Goal: Information Seeking & Learning: Learn about a topic

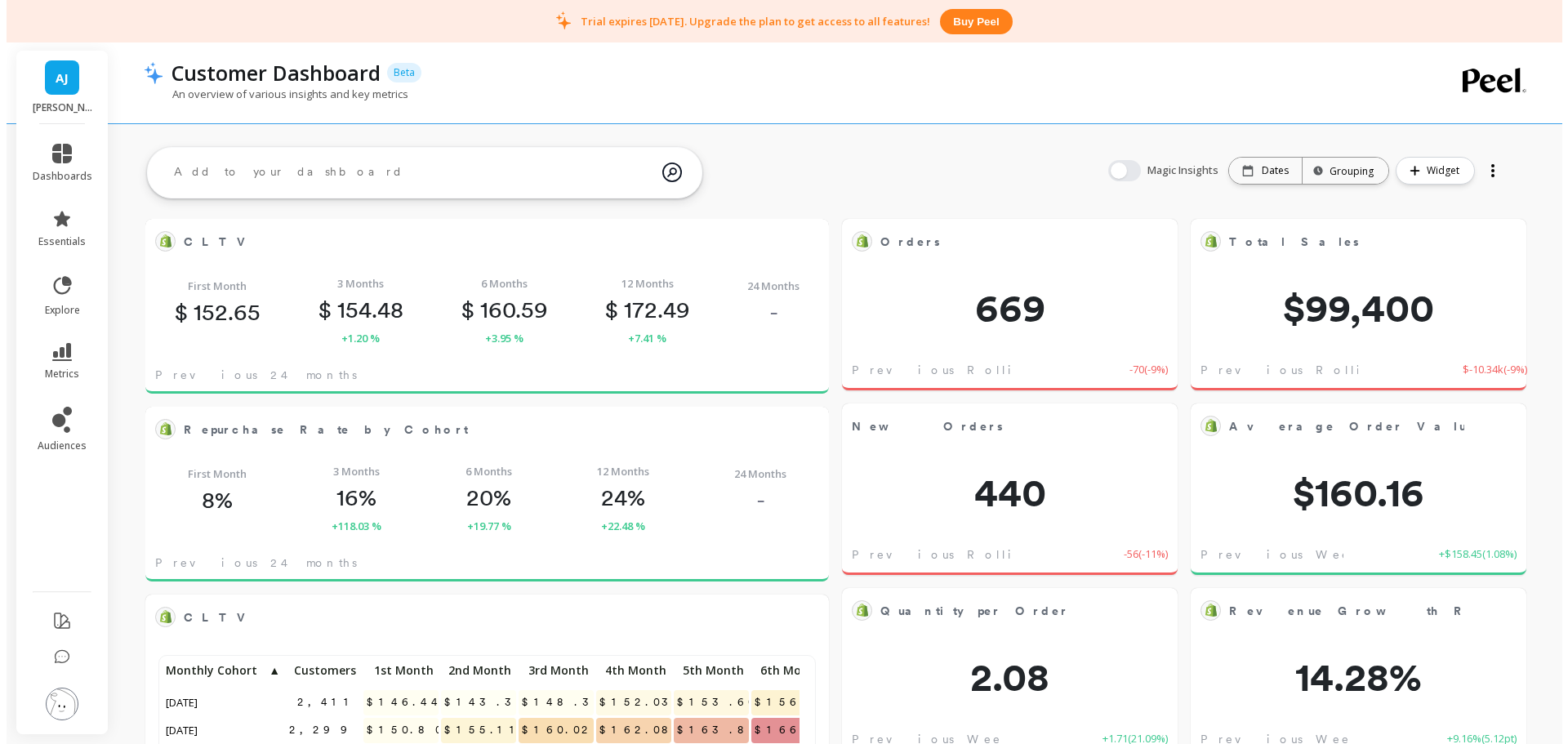
scroll to position [437, 625]
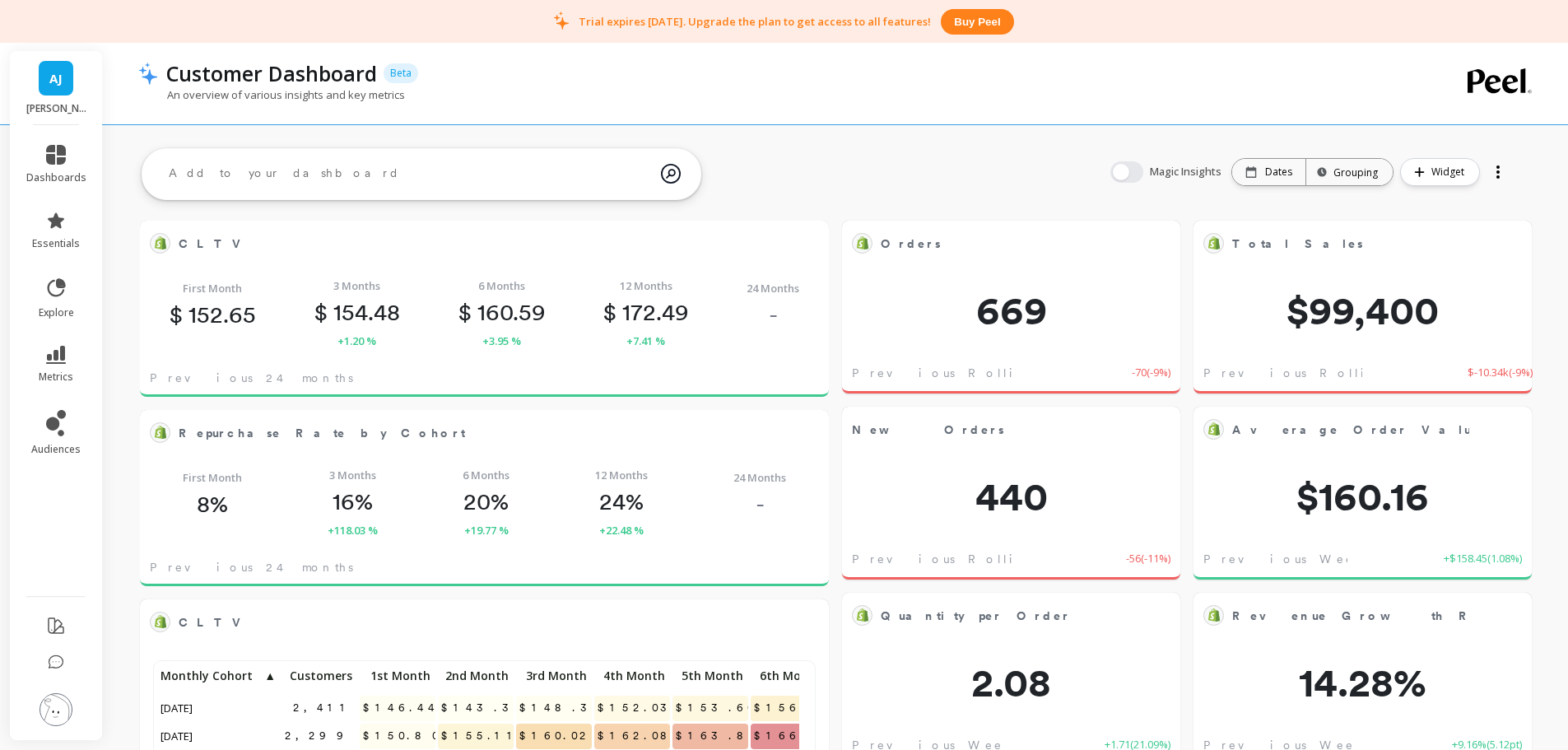
click at [60, 704] on img at bounding box center [56, 709] width 33 height 33
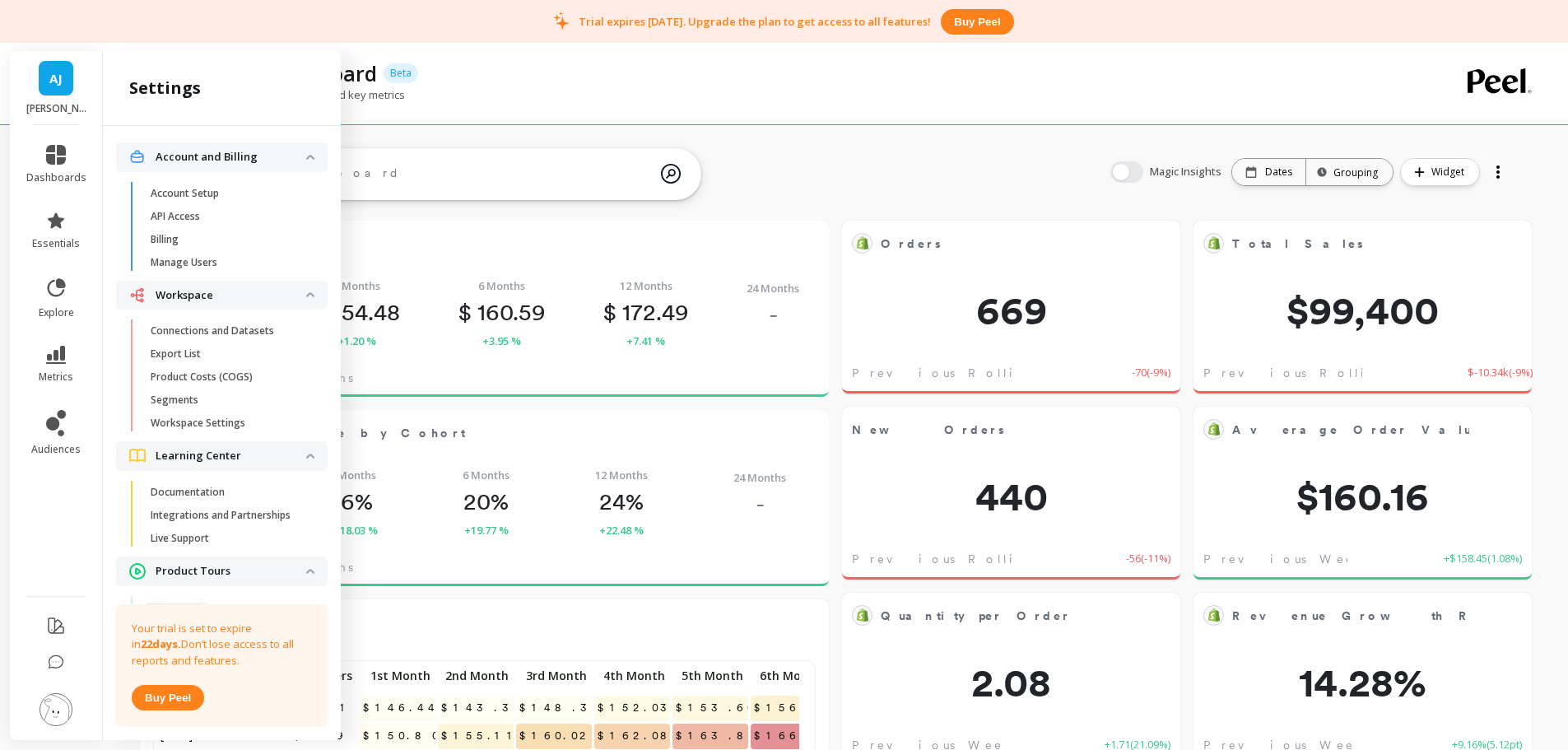
click at [213, 331] on p "Connections and Datasets" at bounding box center [212, 331] width 124 height 13
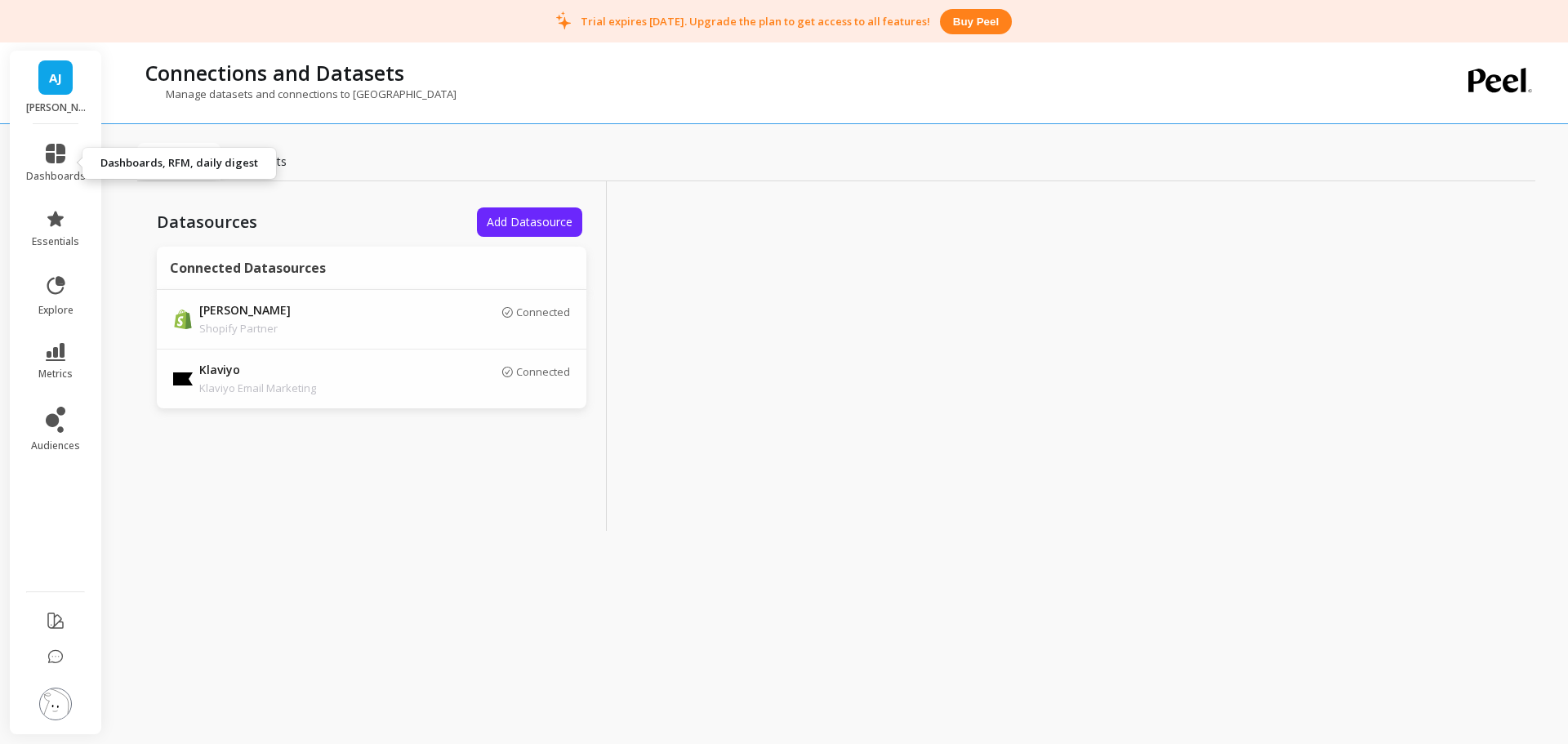
click at [67, 170] on span "dashboards" at bounding box center [56, 176] width 60 height 13
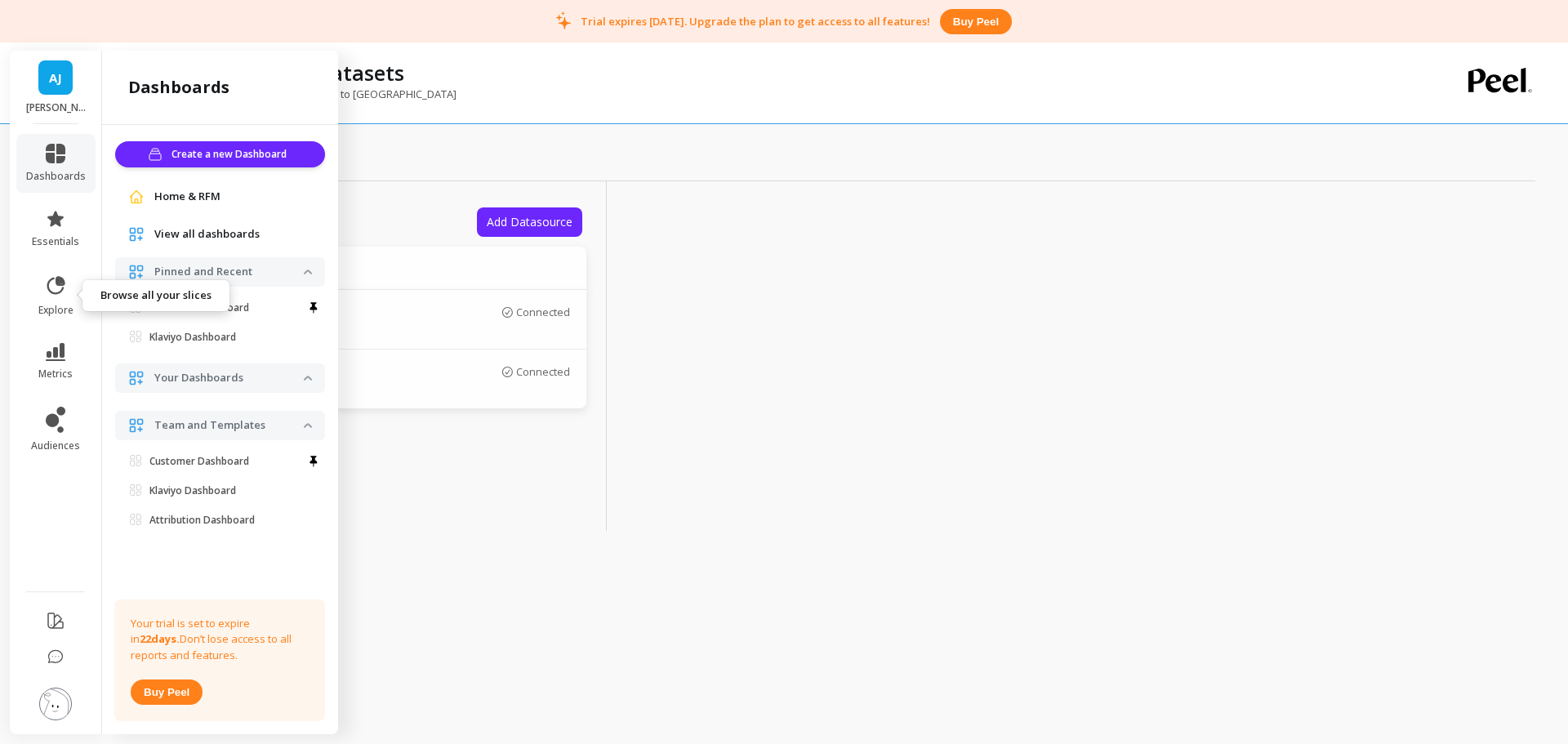
click at [62, 305] on span "explore" at bounding box center [55, 310] width 35 height 13
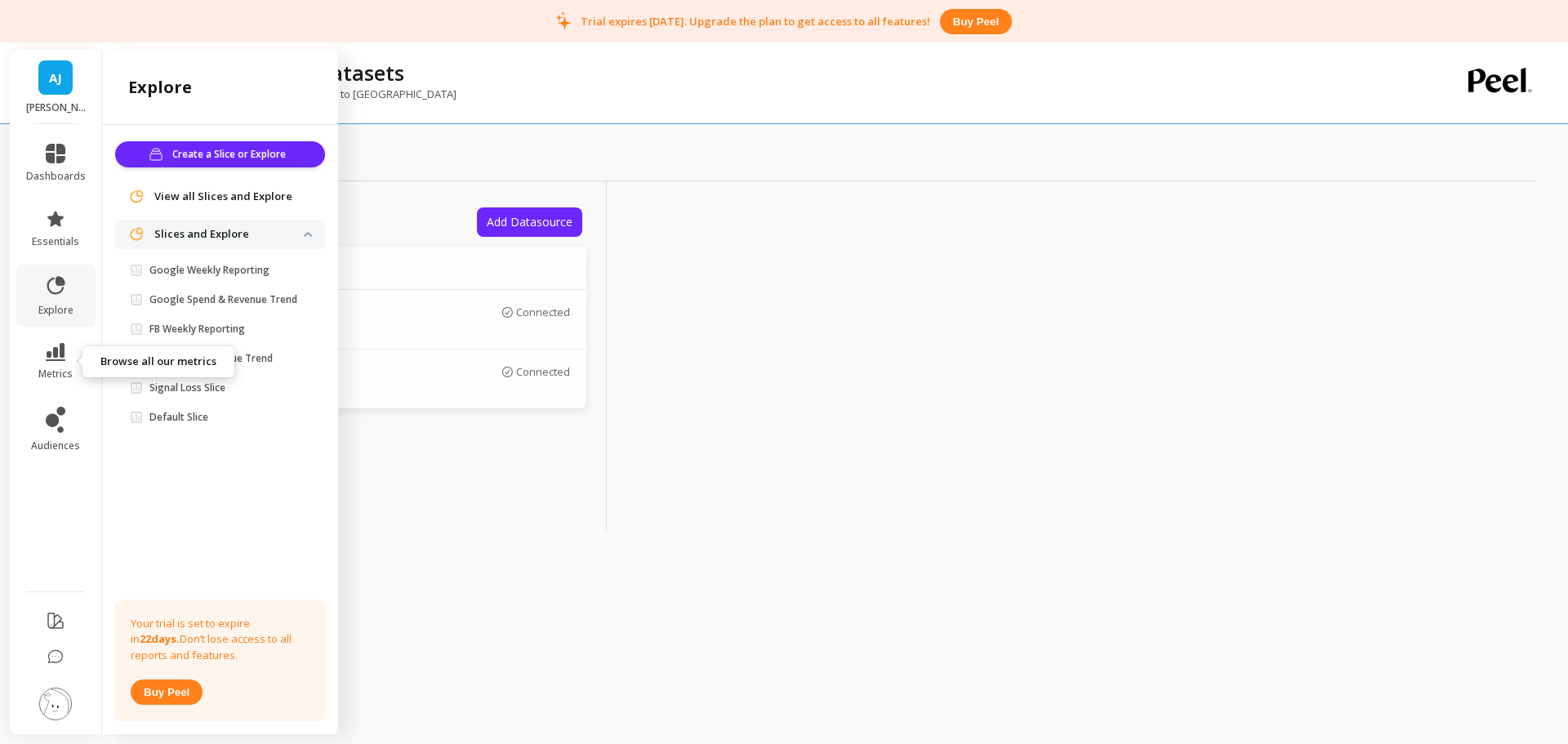
click at [66, 368] on span "metrics" at bounding box center [55, 374] width 35 height 13
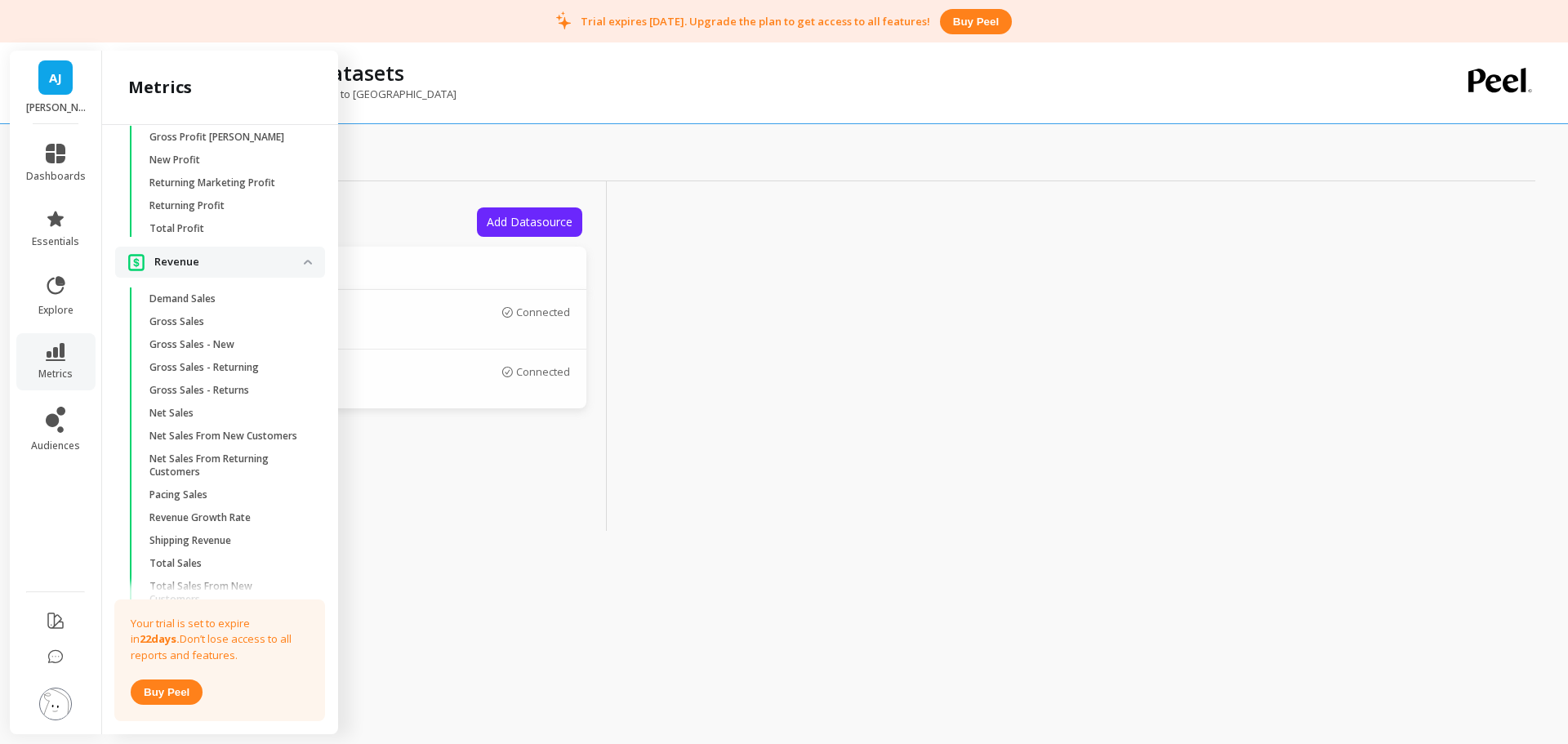
scroll to position [2582, 0]
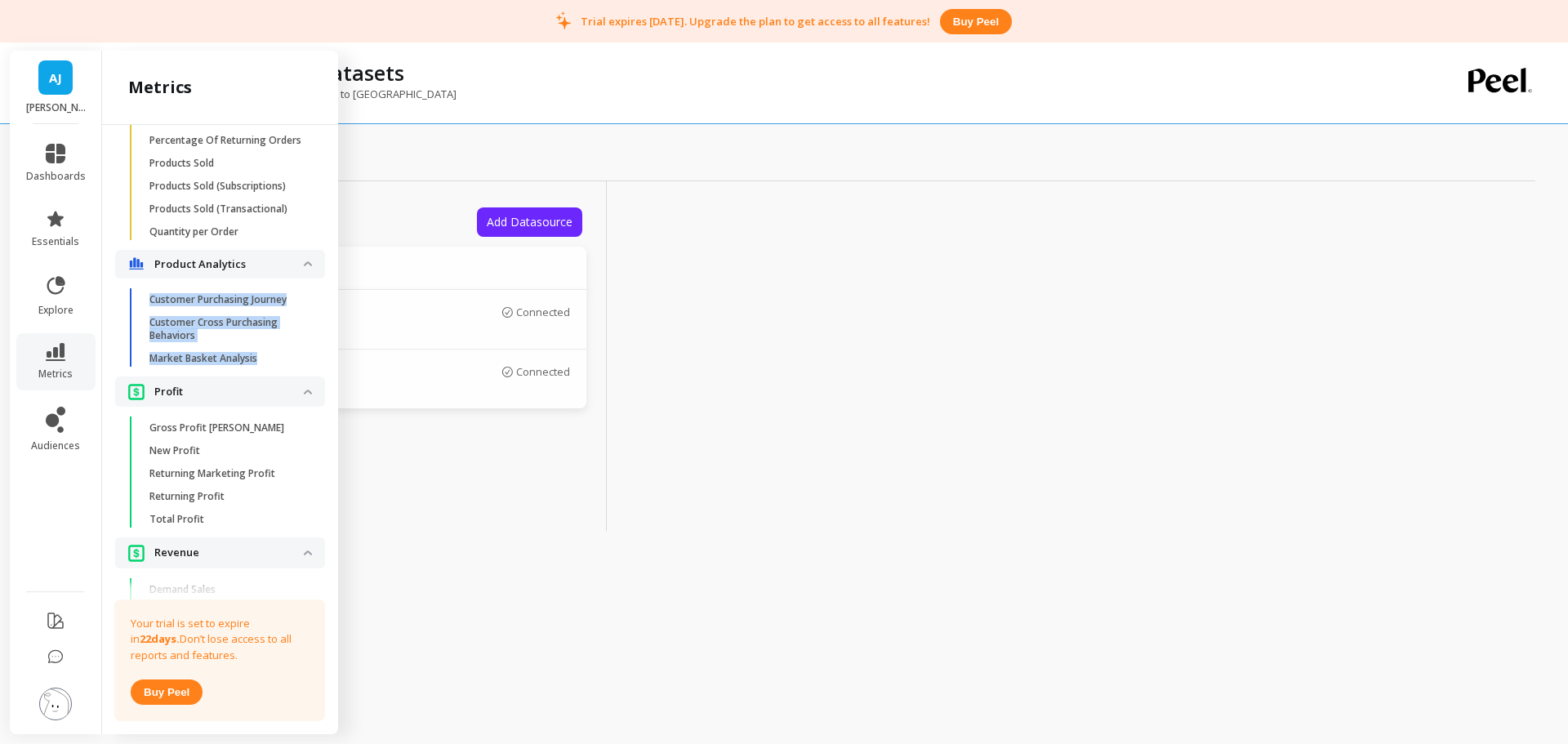
copy ul "Customer Purchasing Journey Customer Cross Purchasing Behaviors Market Basket A…"
drag, startPoint x: 321, startPoint y: 427, endPoint x: 149, endPoint y: 361, distance: 184.2
click at [149, 361] on div "Attribution Attribution Dashboard Orders By Channel Revenue By Channel Payback …" at bounding box center [220, 425] width 236 height 603
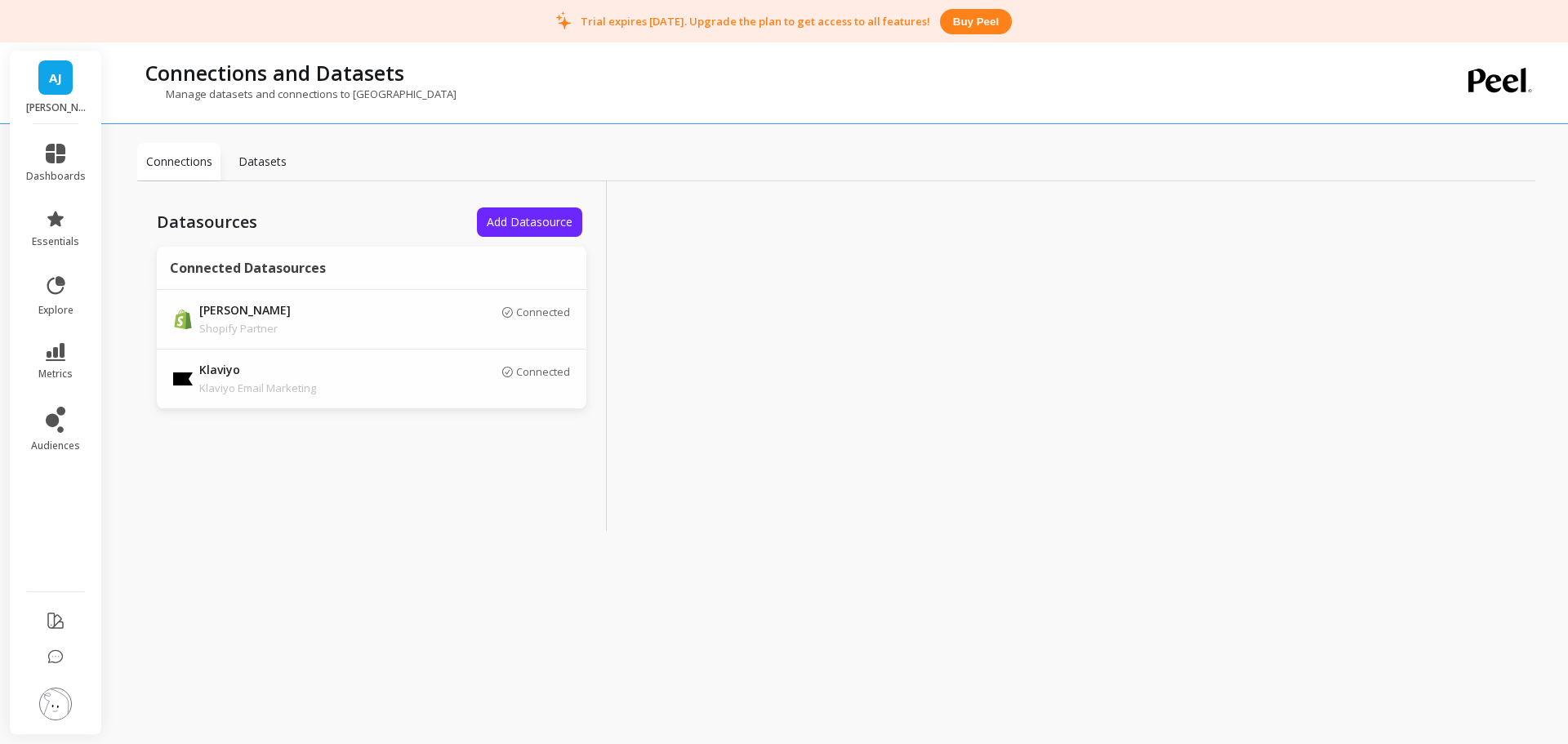
scroll to position [0, 0]
click at [473, 88] on div "Manage datasets and connections to Peel" at bounding box center [769, 101] width 1264 height 31
click at [60, 707] on img at bounding box center [55, 704] width 33 height 33
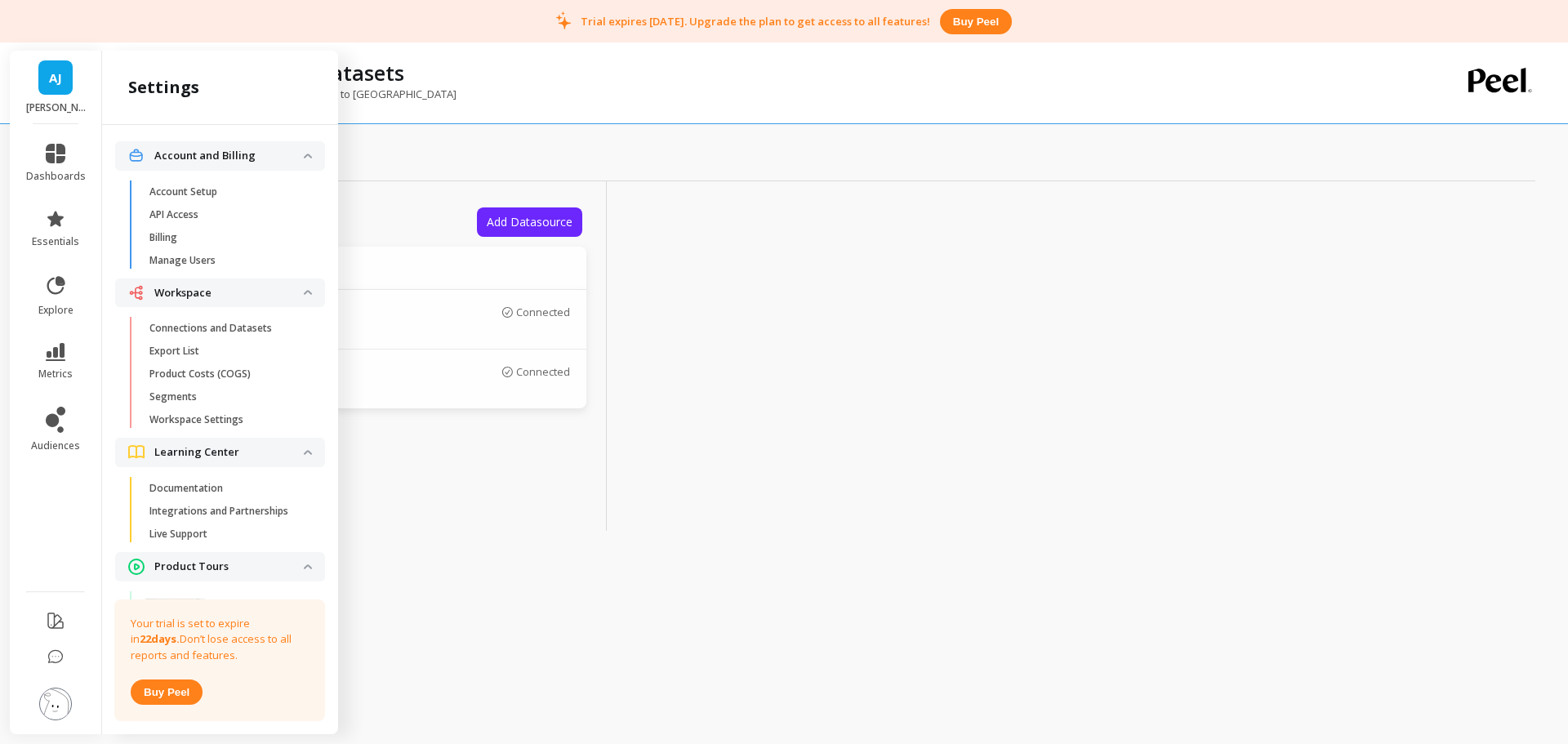
click at [237, 328] on p "Connections and Datasets" at bounding box center [210, 328] width 123 height 13
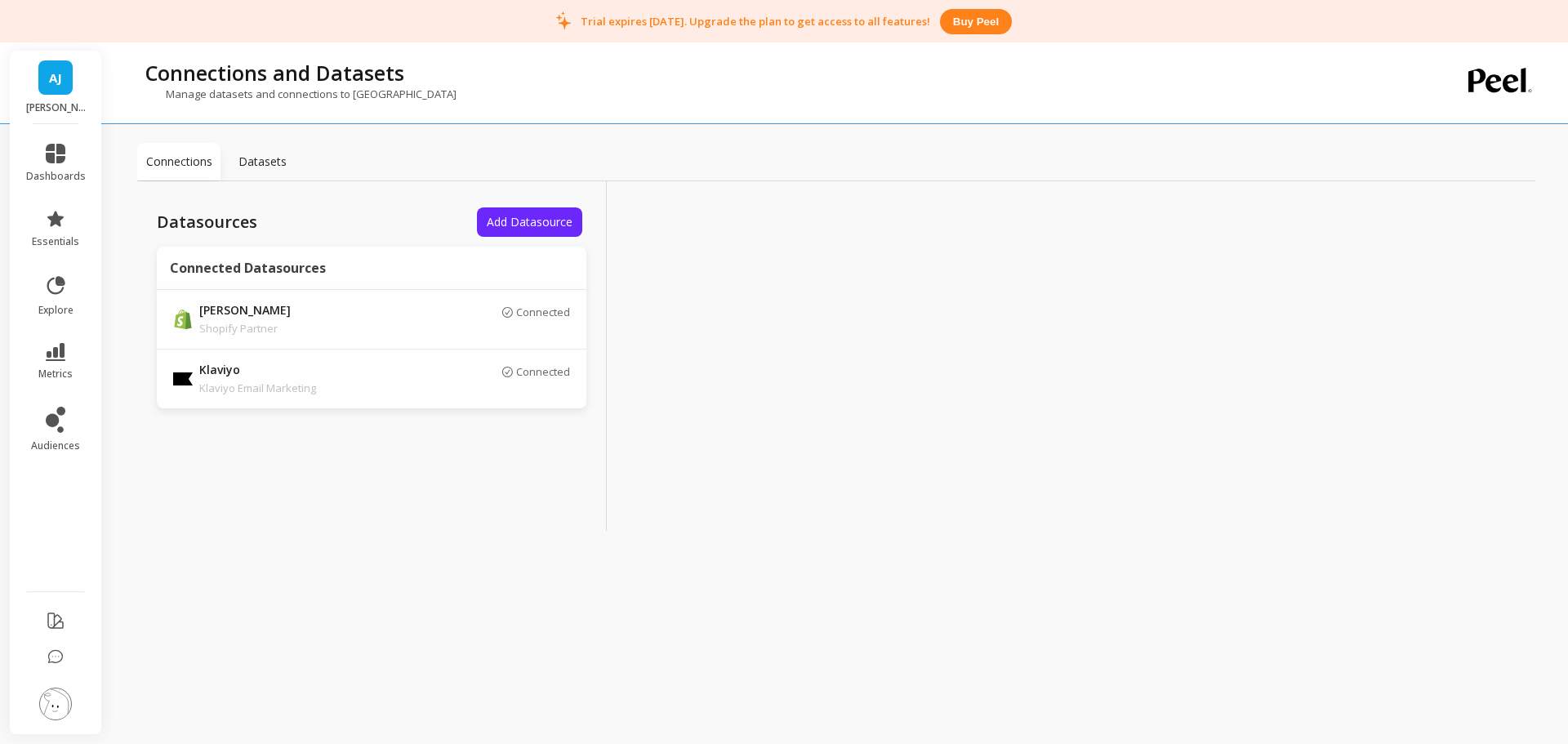
click at [50, 701] on img at bounding box center [55, 704] width 33 height 33
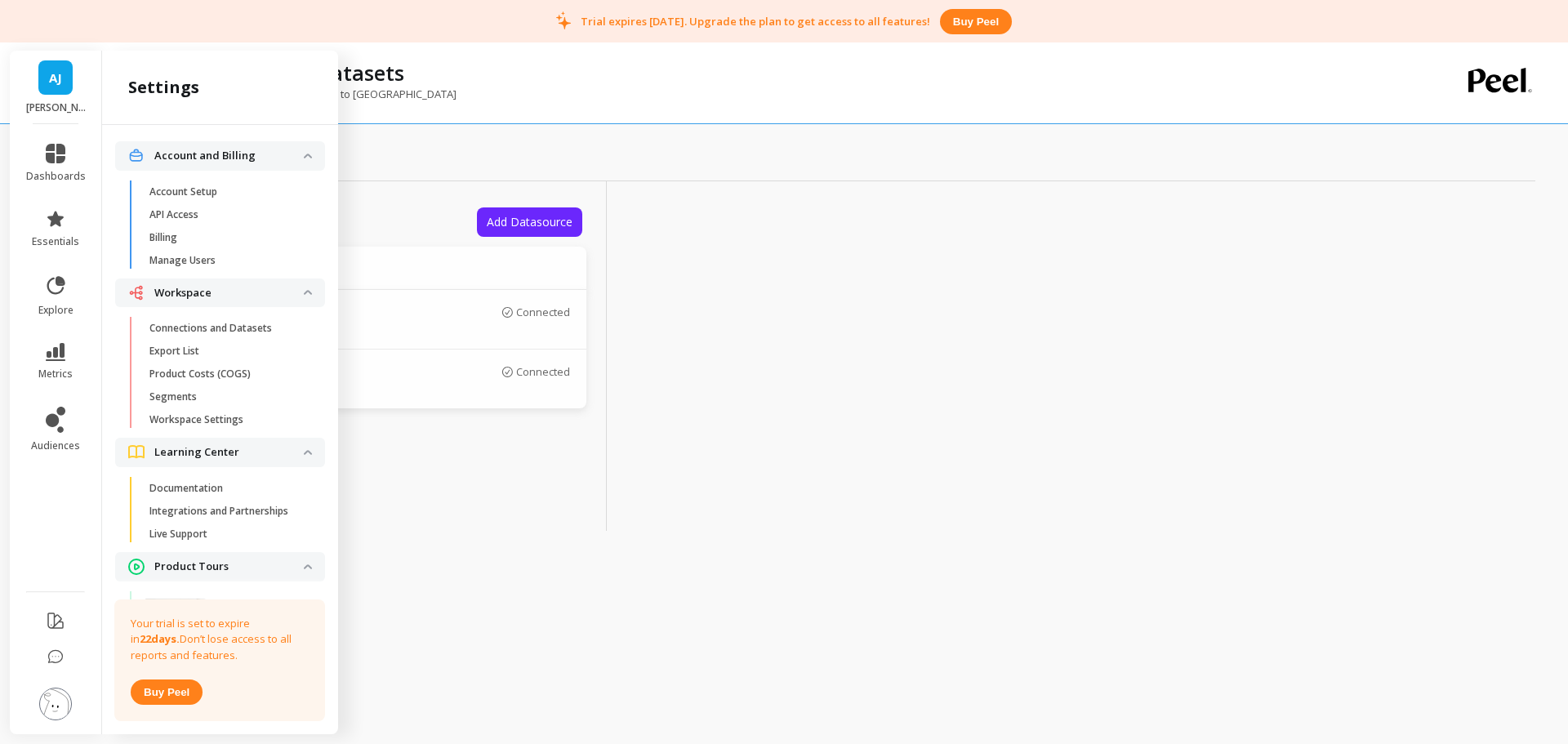
click at [188, 241] on span "Billing" at bounding box center [227, 238] width 156 height 13
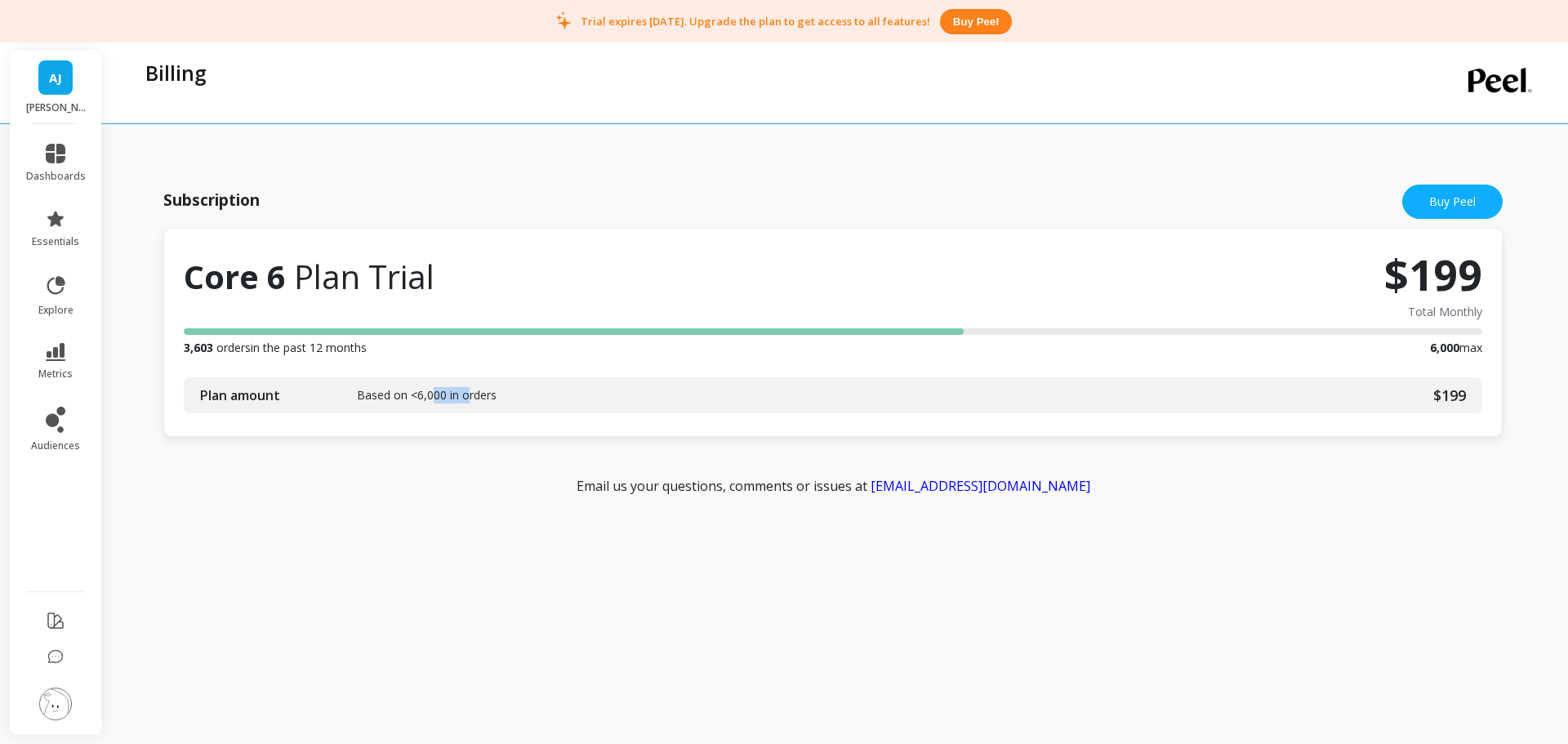
drag, startPoint x: 435, startPoint y: 398, endPoint x: 467, endPoint y: 396, distance: 32.1
click at [467, 396] on span "Based on <6,000 in orders" at bounding box center [426, 394] width 140 height 16
drag, startPoint x: 669, startPoint y: 89, endPoint x: 714, endPoint y: 93, distance: 45.2
click at [714, 93] on div "Billing" at bounding box center [769, 82] width 1264 height 81
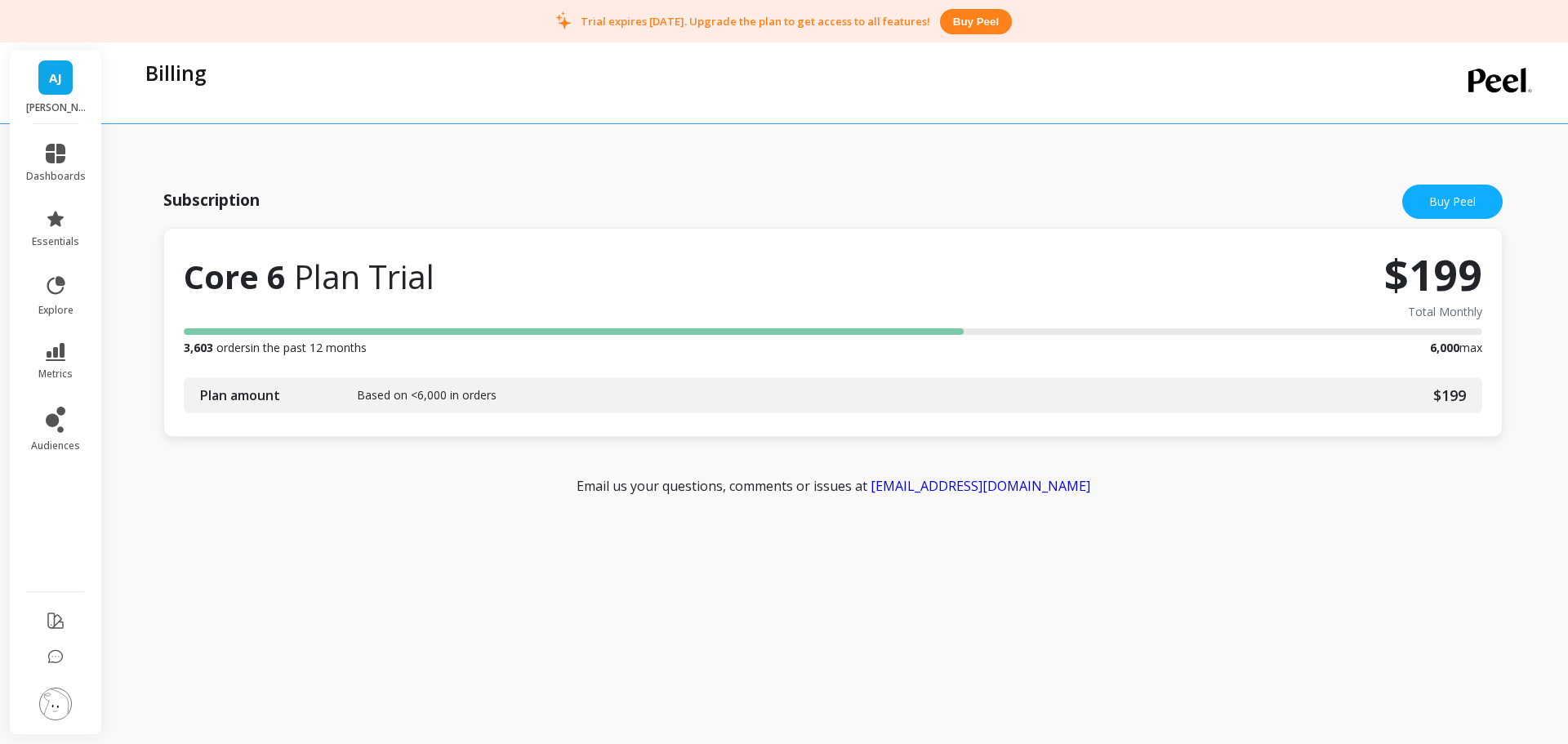
click at [714, 93] on div "Billing" at bounding box center [769, 82] width 1264 height 81
click at [51, 289] on icon at bounding box center [55, 286] width 22 height 22
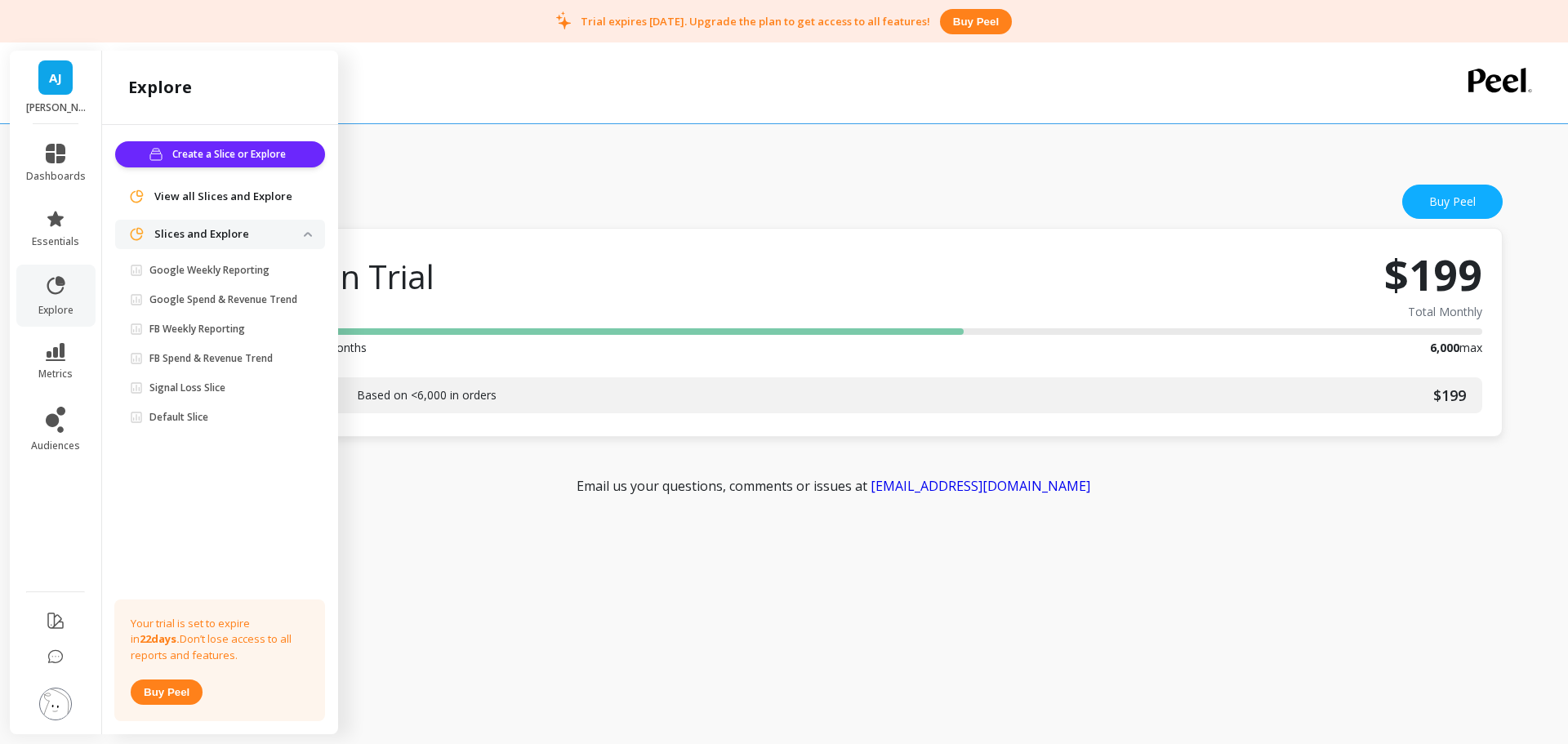
click at [59, 222] on icon at bounding box center [55, 218] width 16 height 16
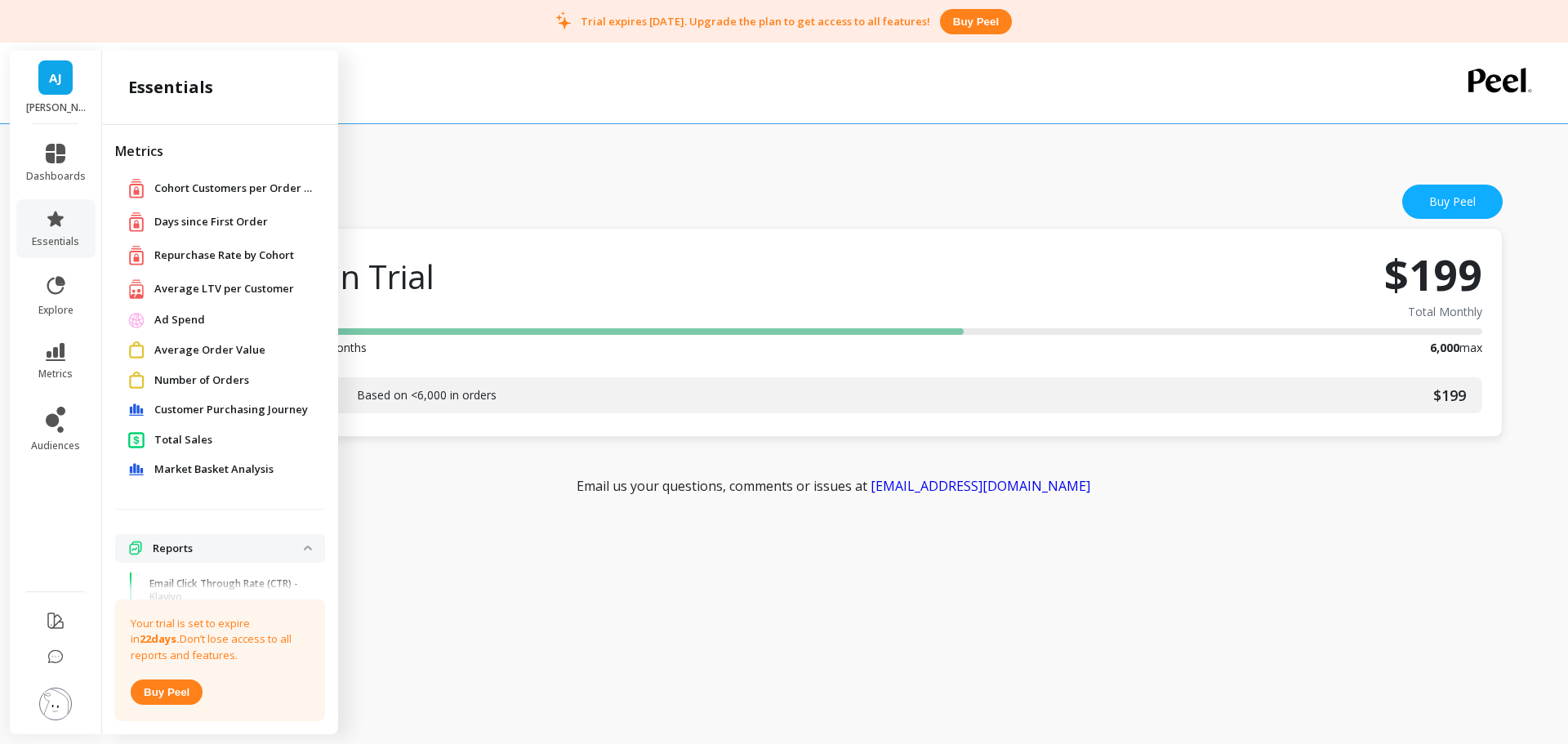
scroll to position [50, 0]
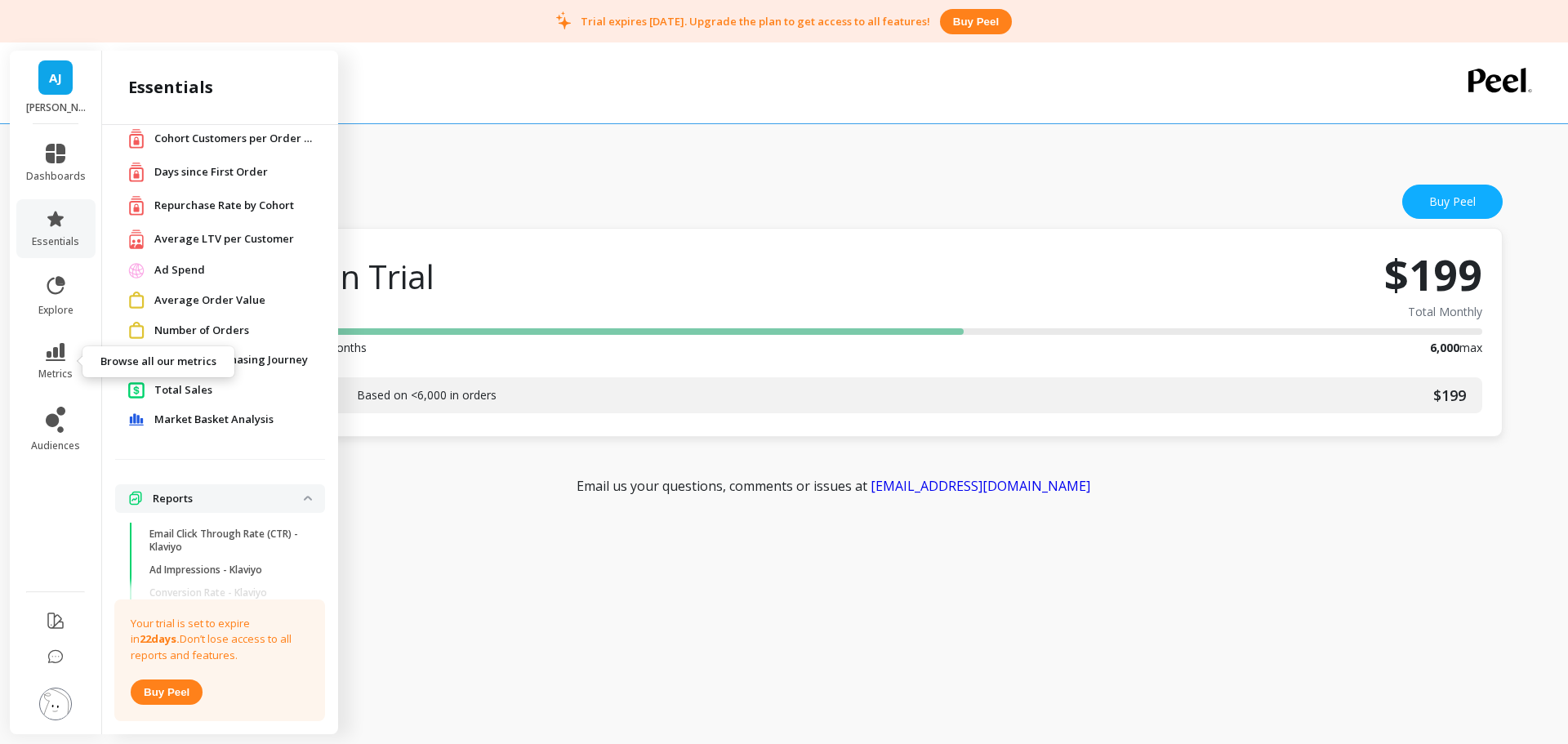
click at [67, 365] on link "metrics" at bounding box center [56, 362] width 60 height 37
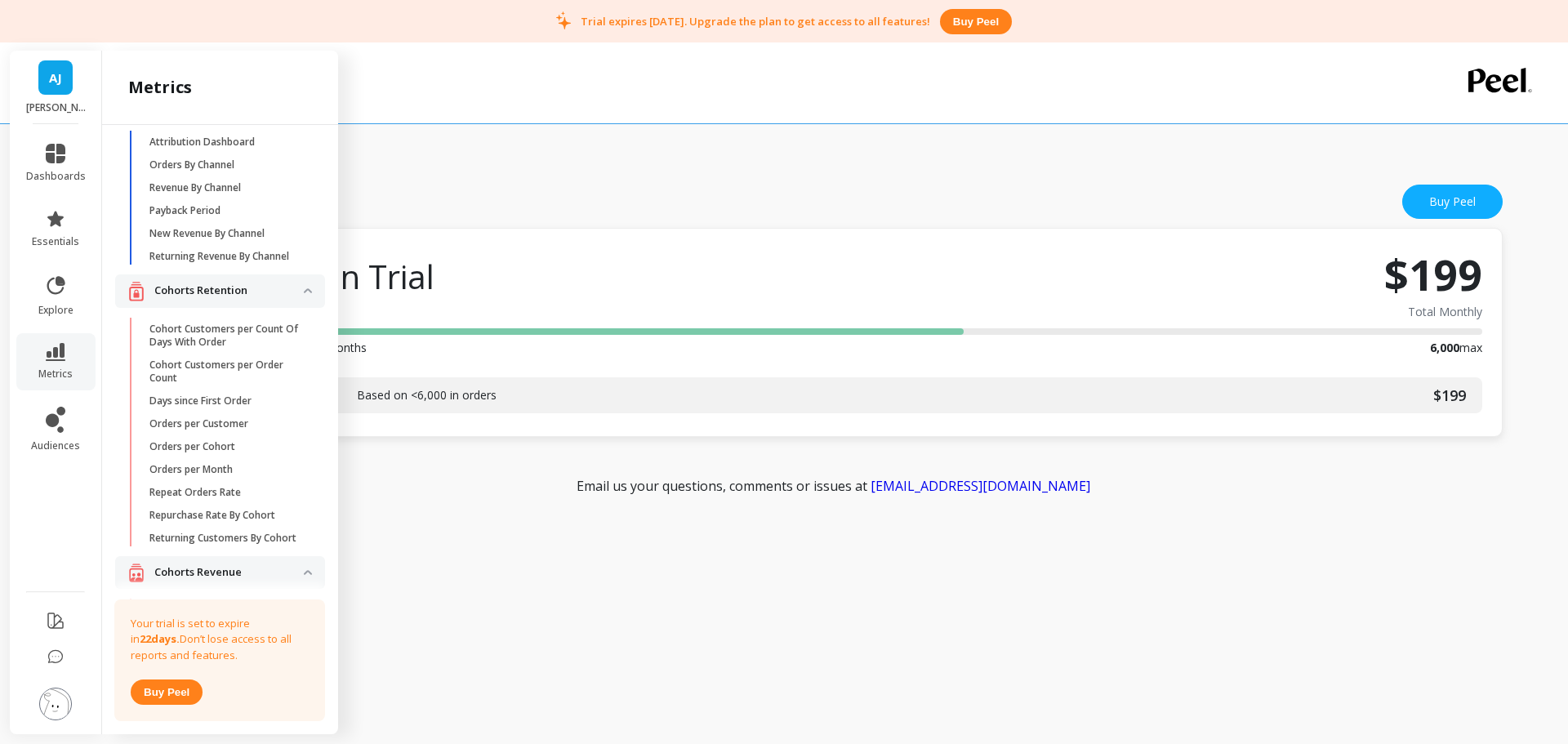
scroll to position [2582, 0]
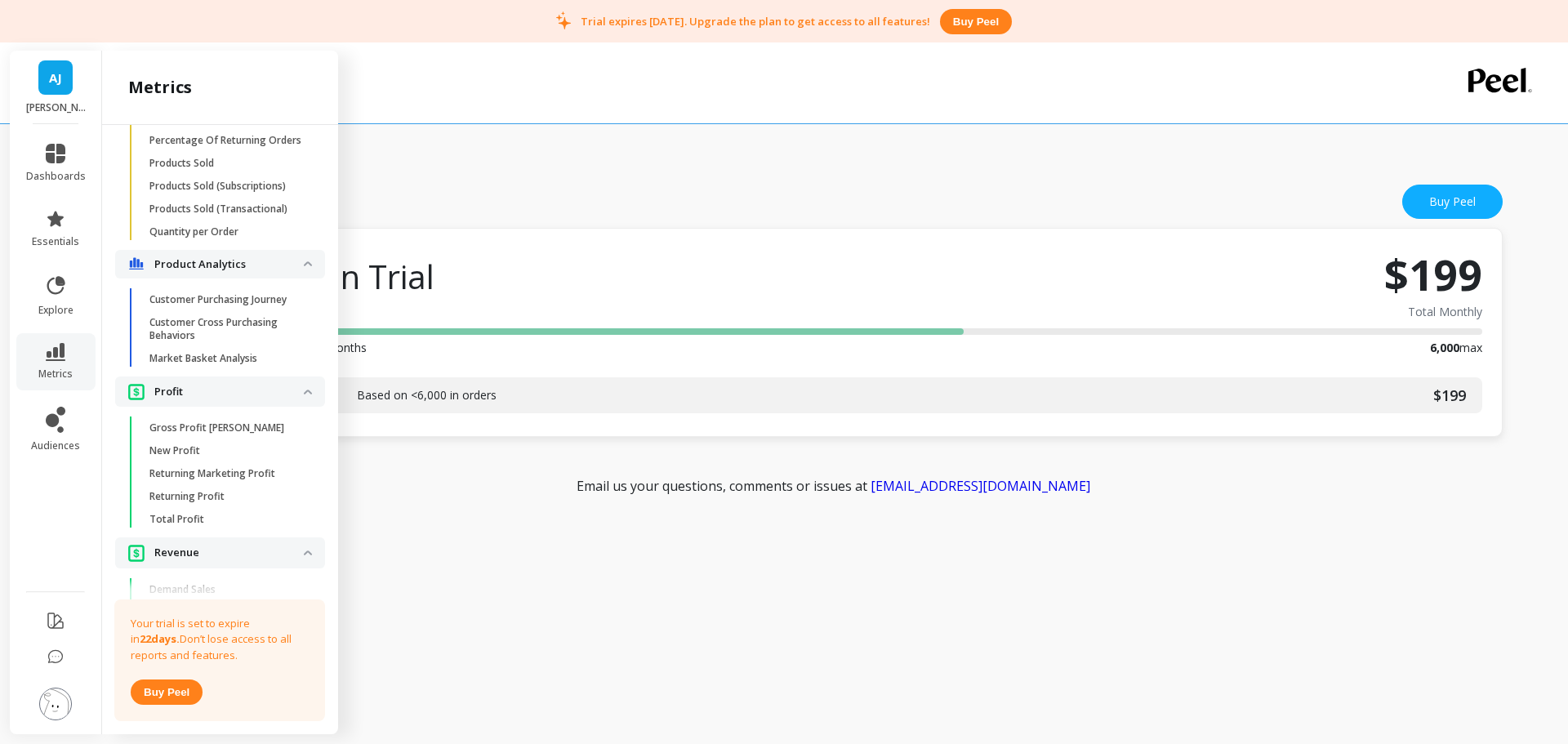
click at [237, 342] on p "Customer Cross Purchasing Behaviors" at bounding box center [227, 329] width 156 height 26
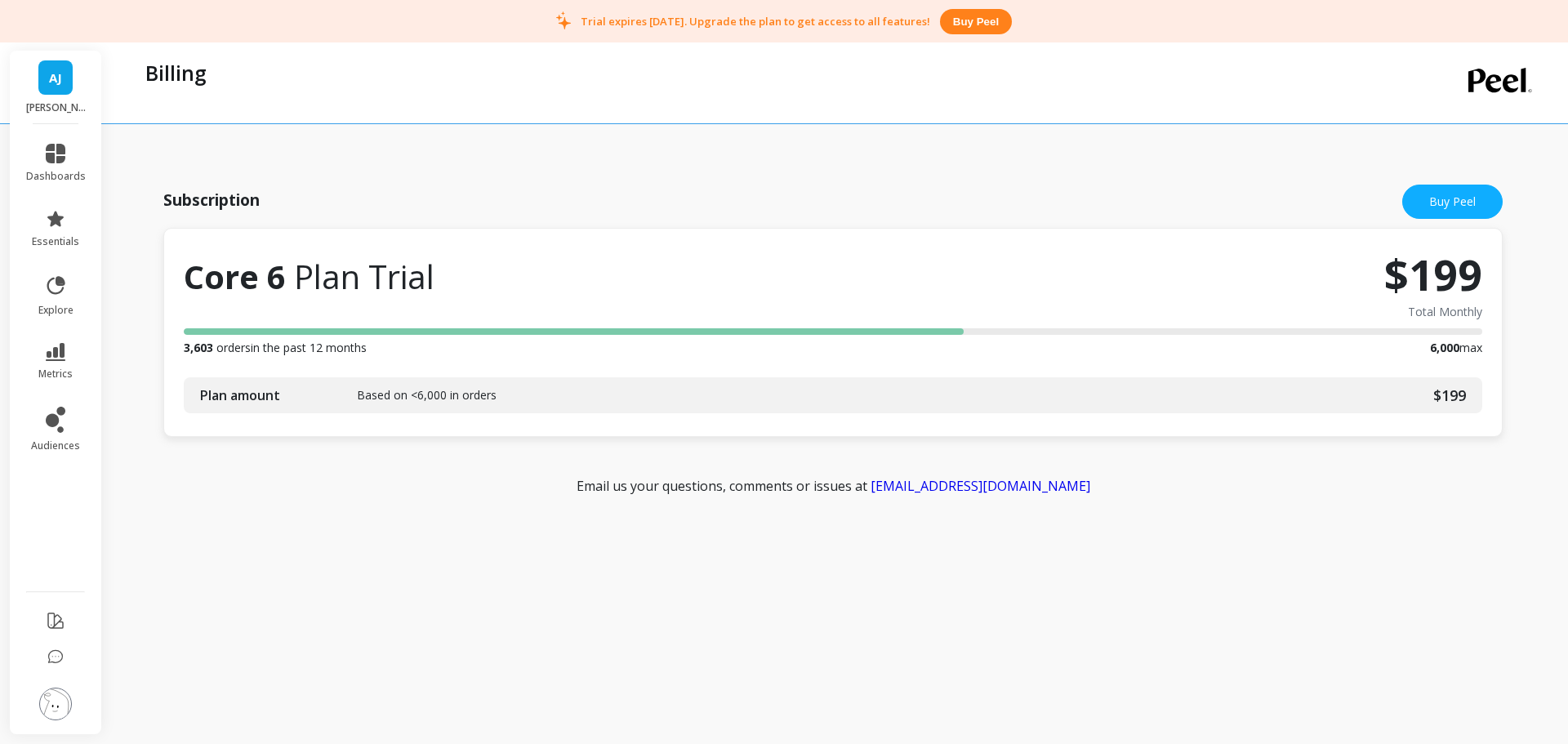
scroll to position [0, 0]
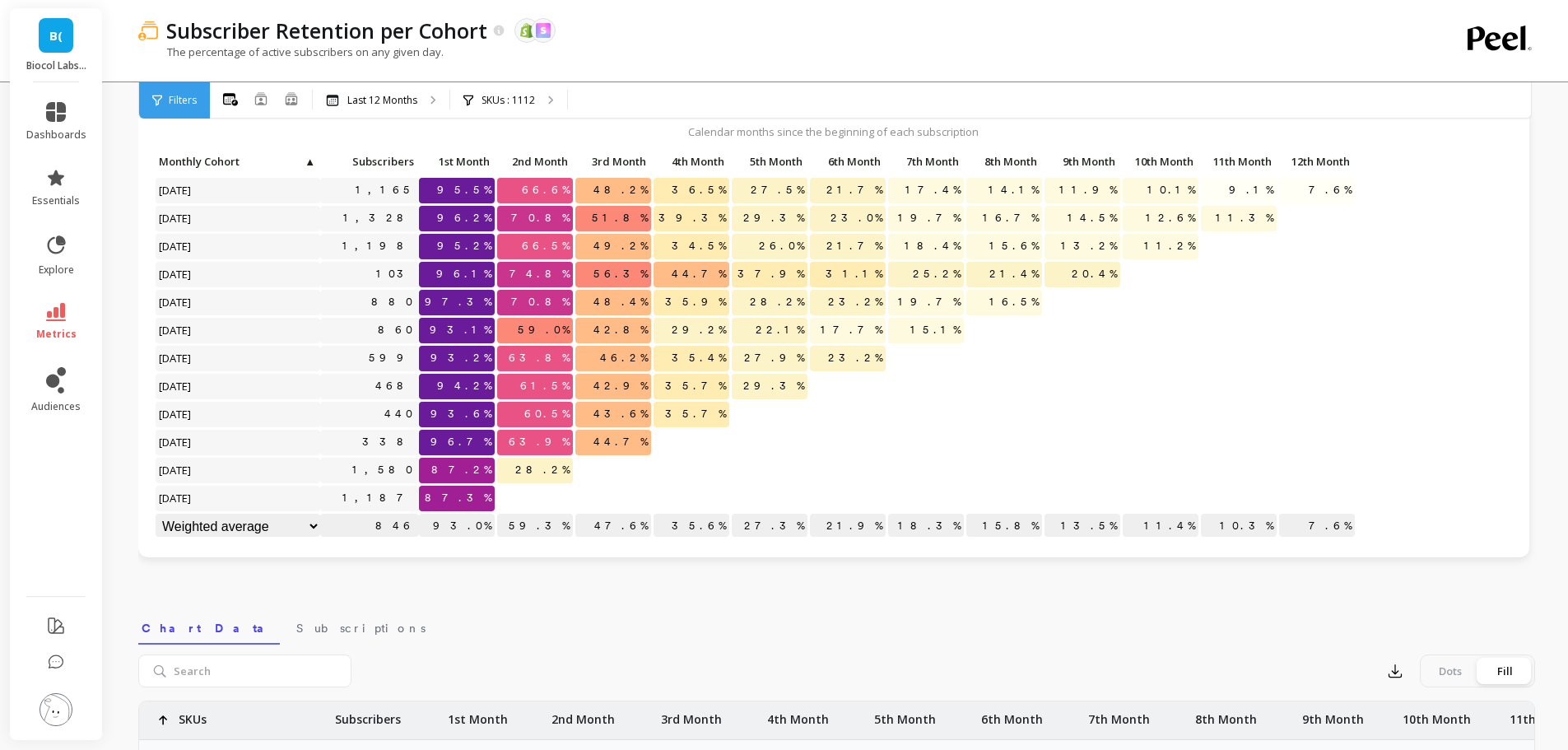
scroll to position [1, 0]
click at [70, 323] on link "metrics" at bounding box center [57, 322] width 60 height 38
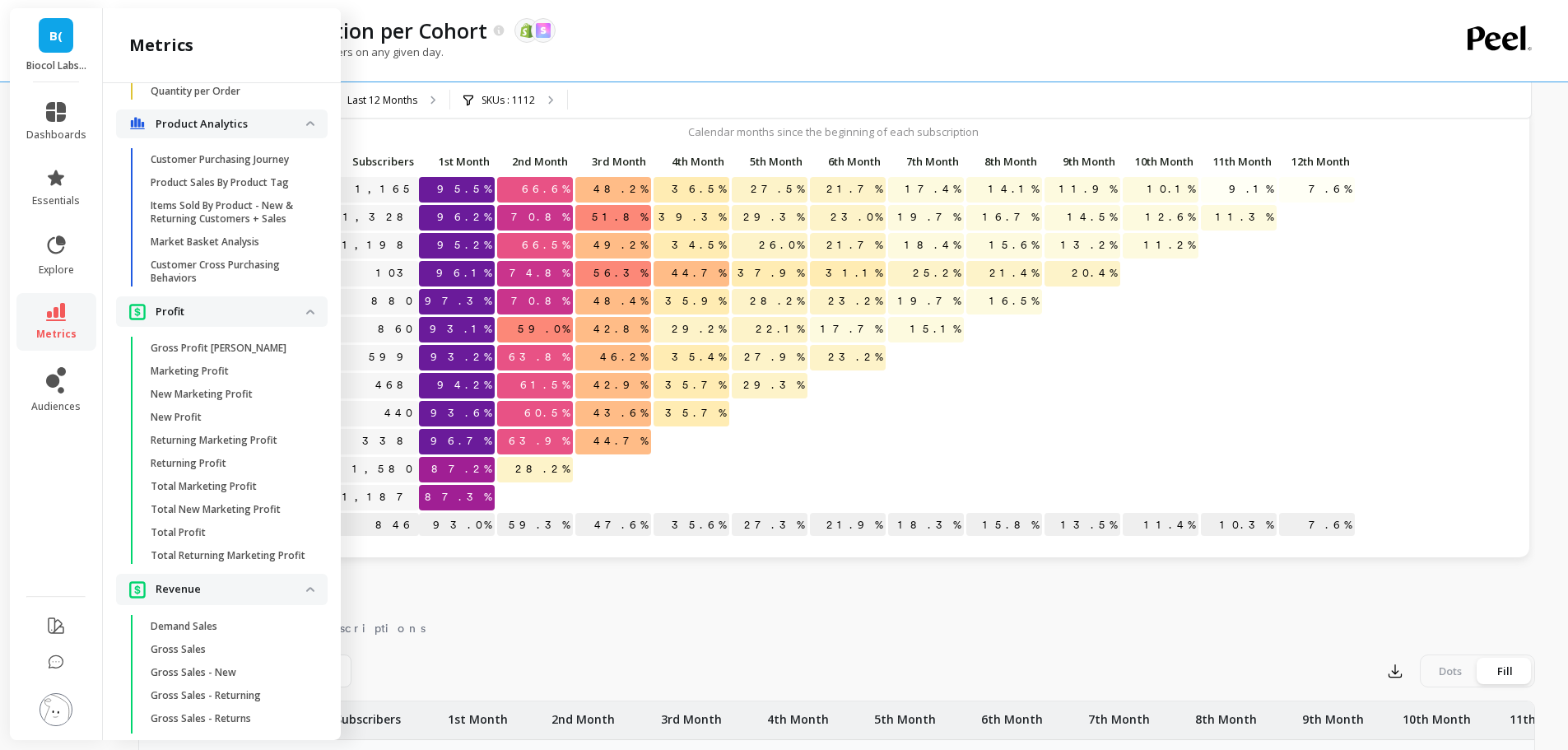
scroll to position [3000, 0]
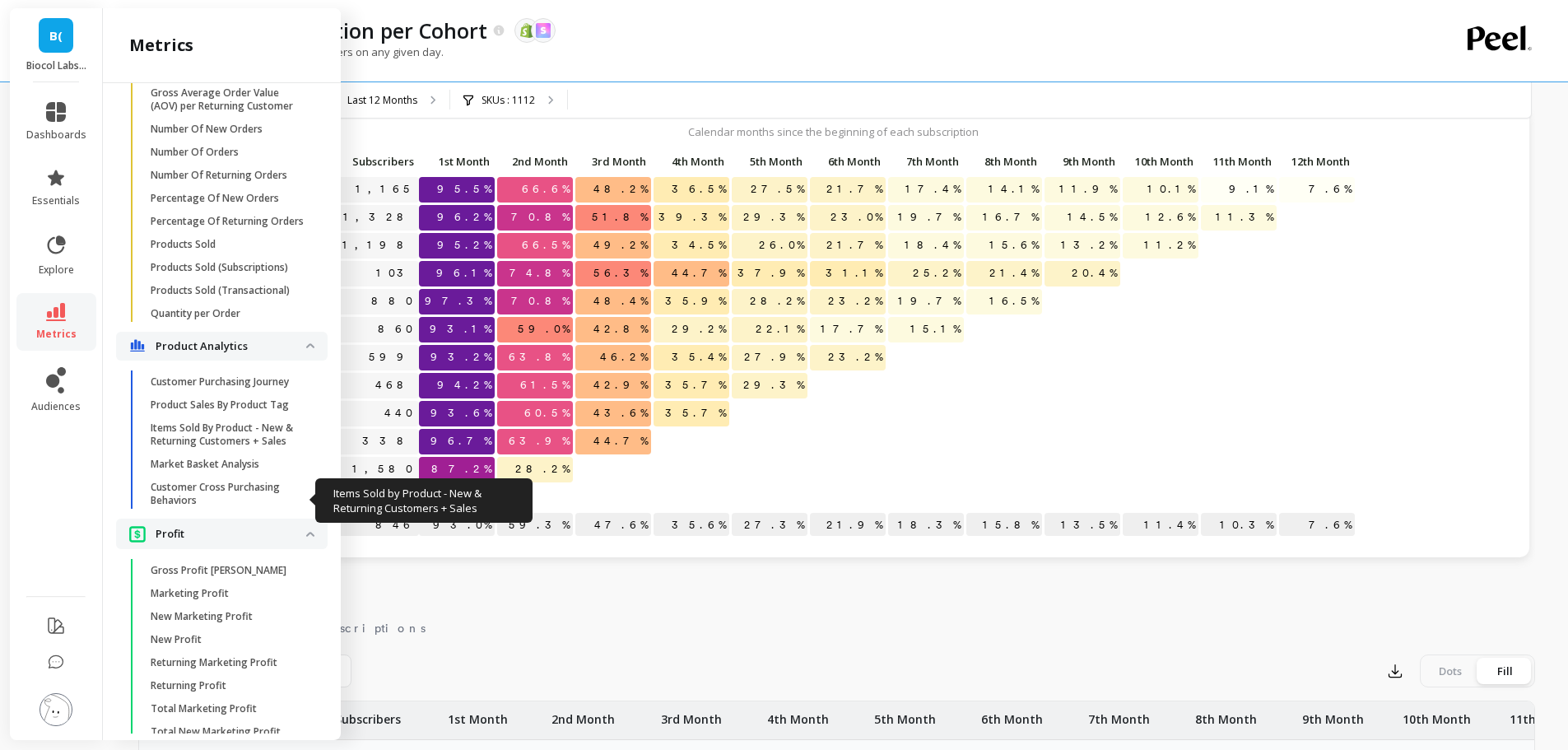
click at [253, 448] on p "Items Sold By Product - New & Returning Customers + Sales" at bounding box center [229, 435] width 157 height 26
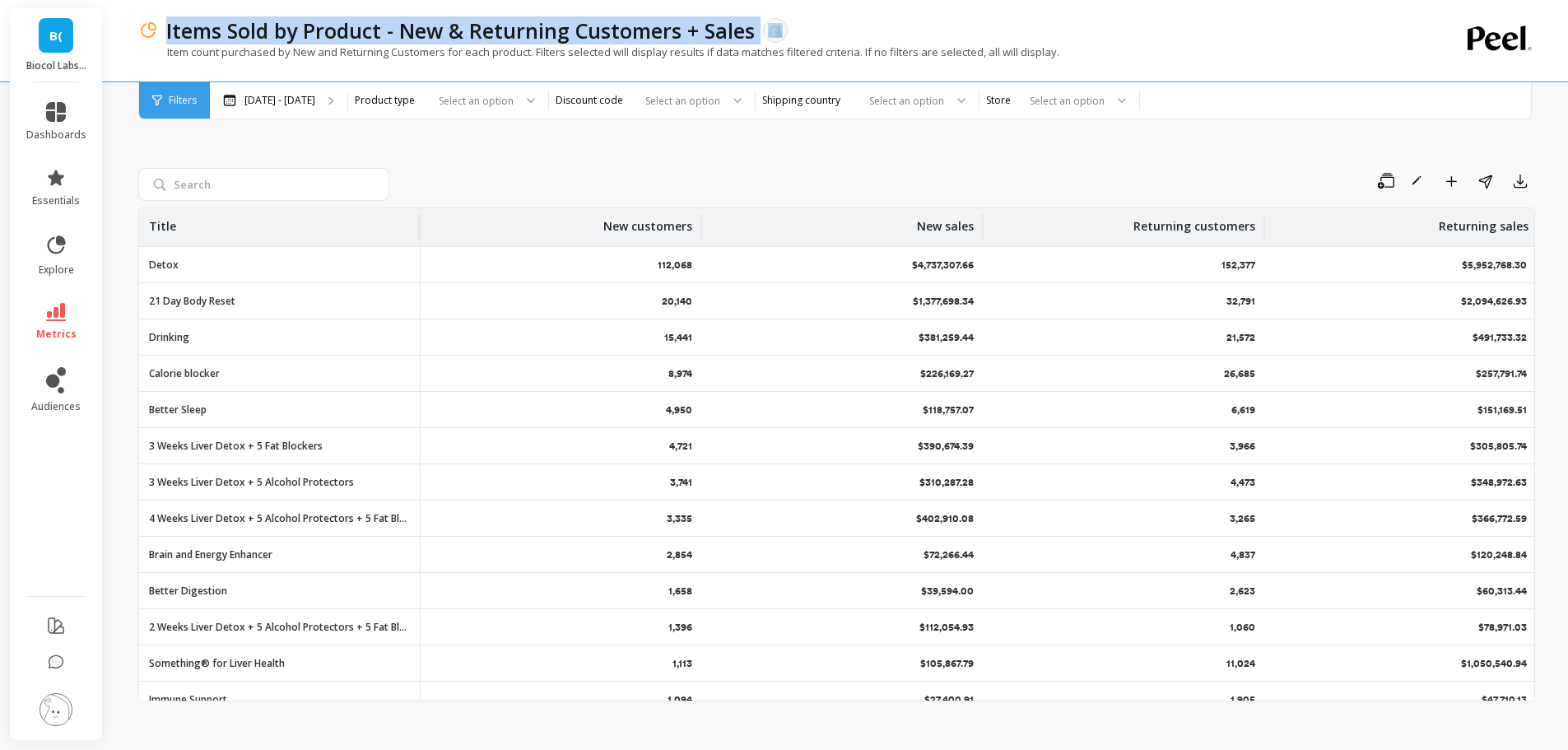
copy p "Items Sold by Product - New & Returning Customers + Sales"
drag, startPoint x: 168, startPoint y: 34, endPoint x: 1343, endPoint y: 348, distance: 1216.2
click at [754, 35] on p "Items Sold by Product - New & Returning Customers + Sales" at bounding box center [460, 30] width 588 height 28
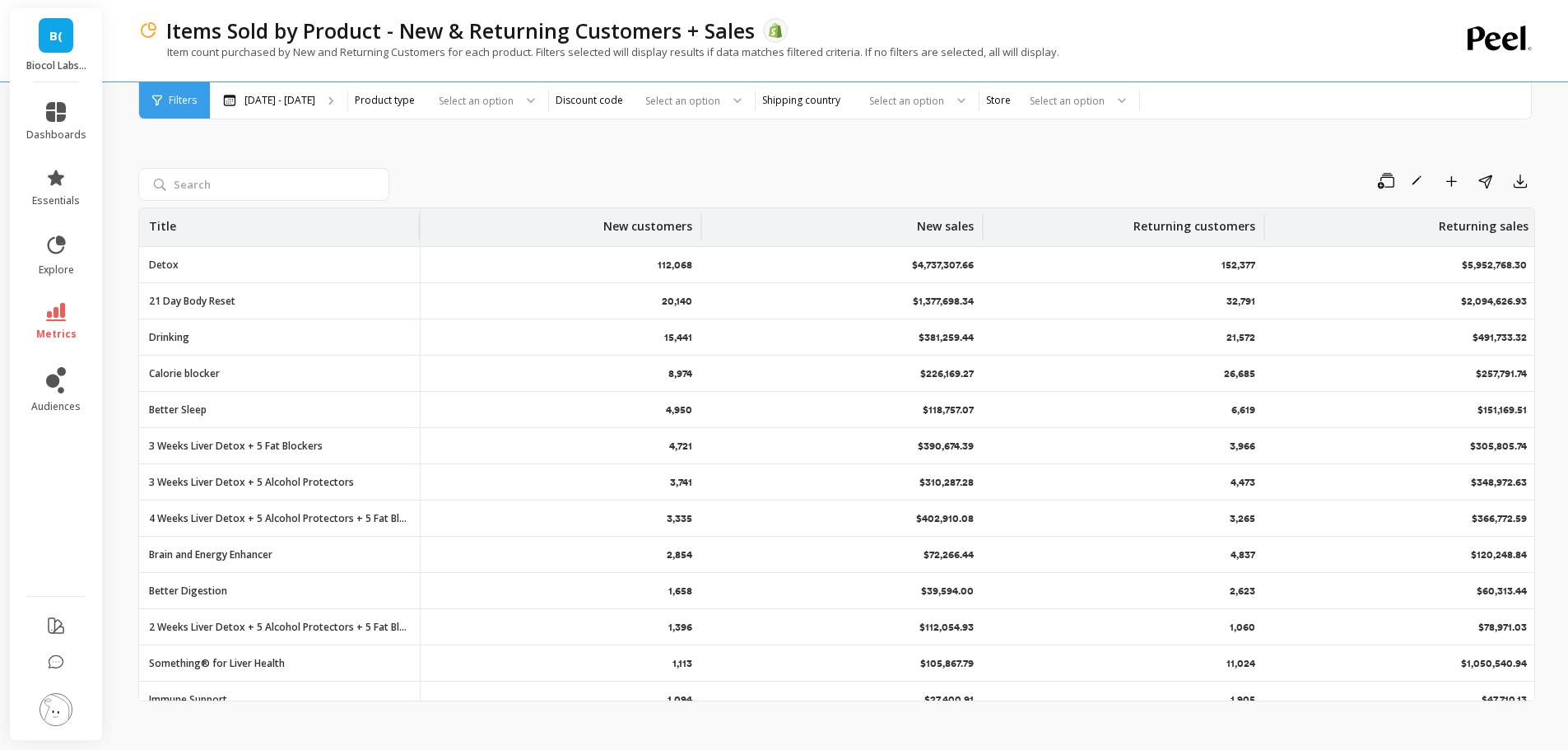
click at [48, 301] on li "metrics" at bounding box center [56, 321] width 80 height 58
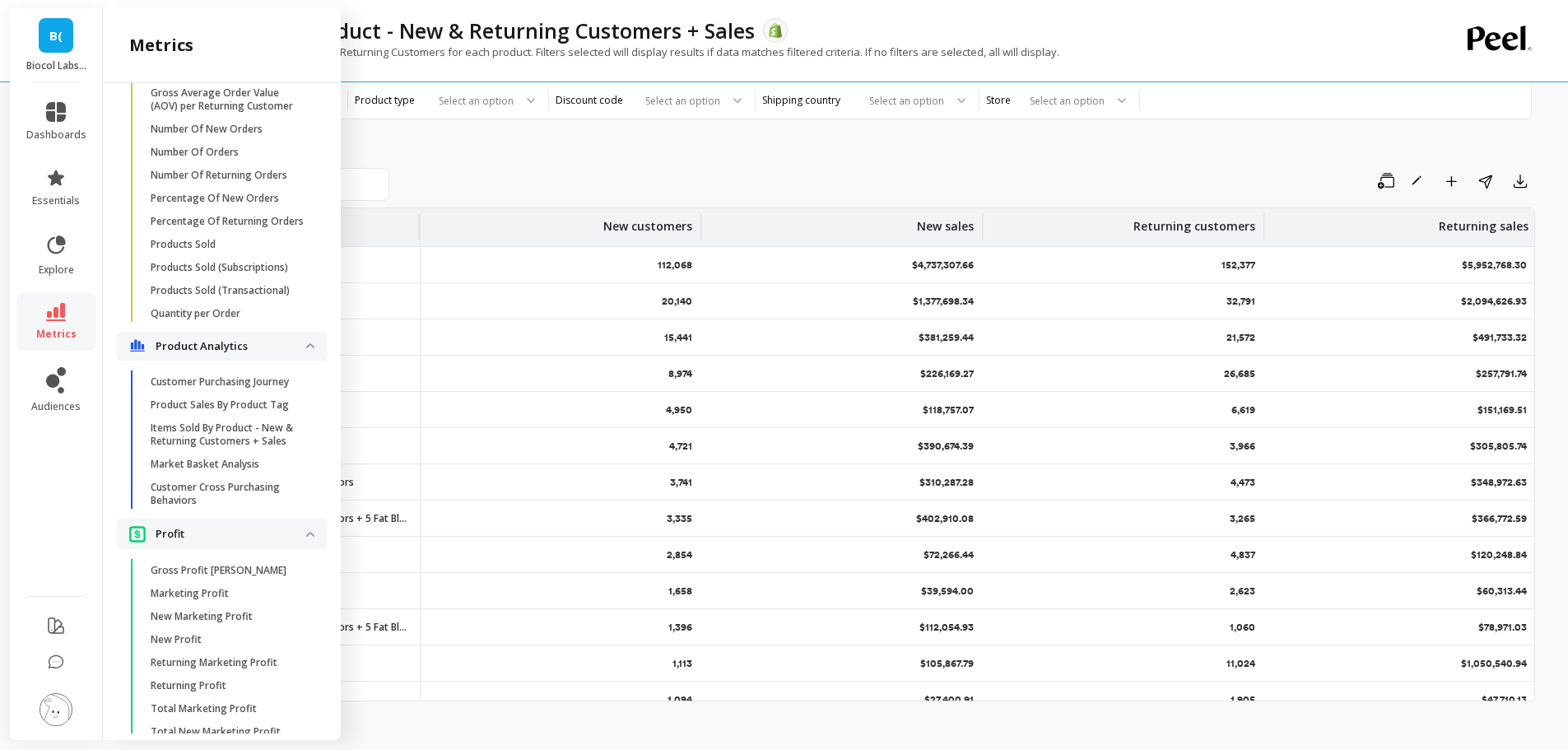
scroll to position [3032, 0]
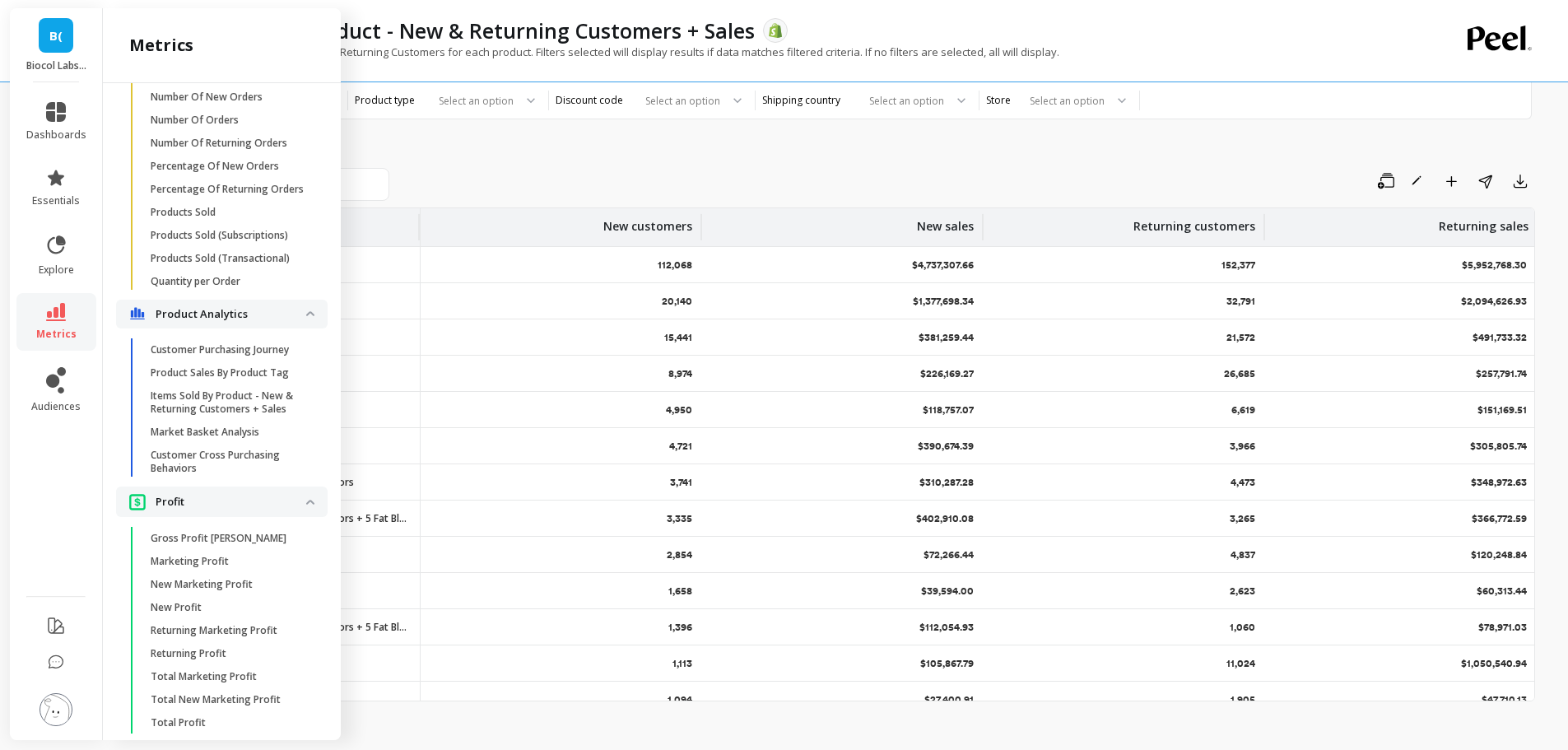
click at [262, 380] on p "Product Sales By Product Tag" at bounding box center [219, 373] width 138 height 13
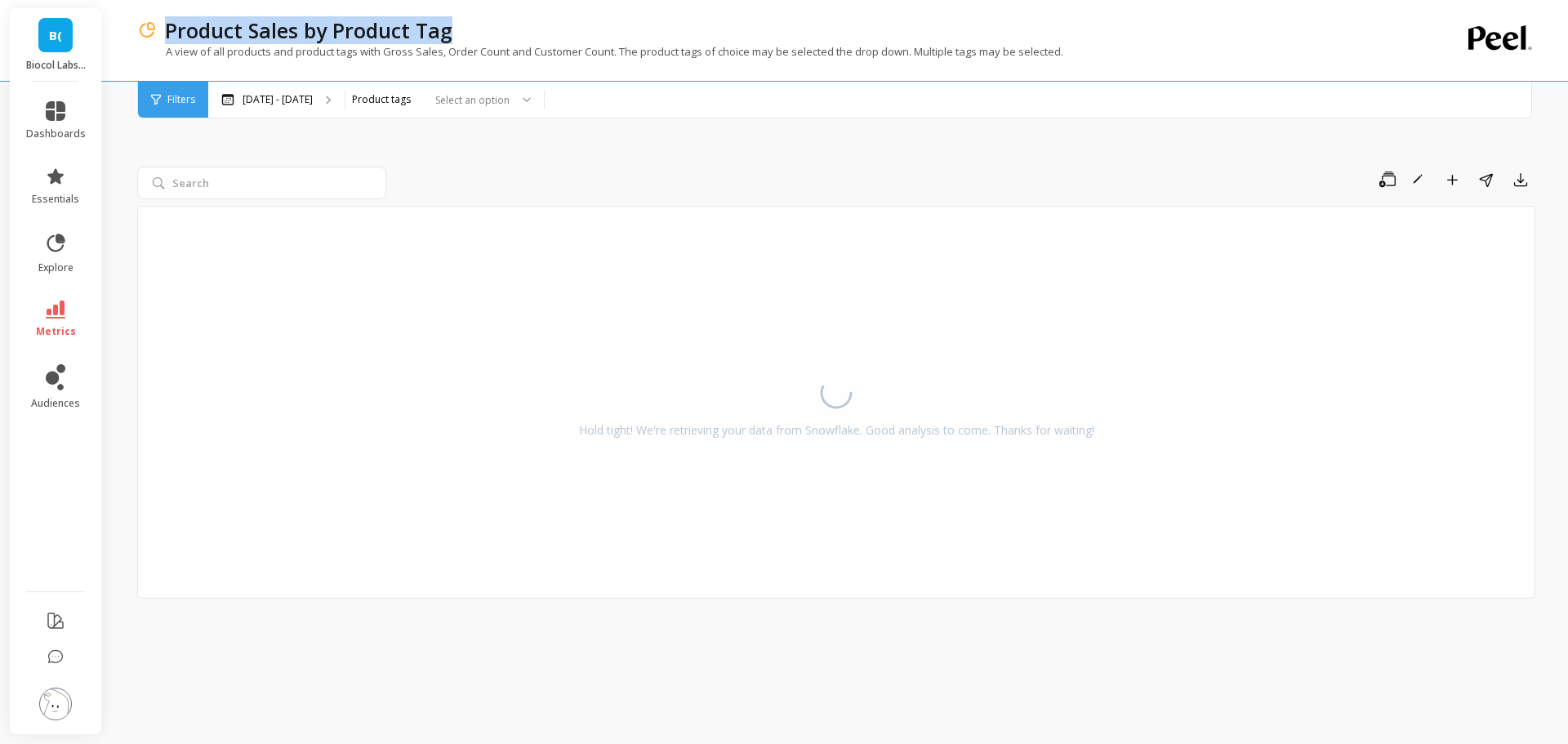
copy p "Product Sales by Product Tag"
drag, startPoint x: 472, startPoint y: 26, endPoint x: 730, endPoint y: 15, distance: 258.2
click at [730, 15] on div "Product Sales by Product Tag A view of all products and product tags with Gross…" at bounding box center [769, 40] width 1264 height 81
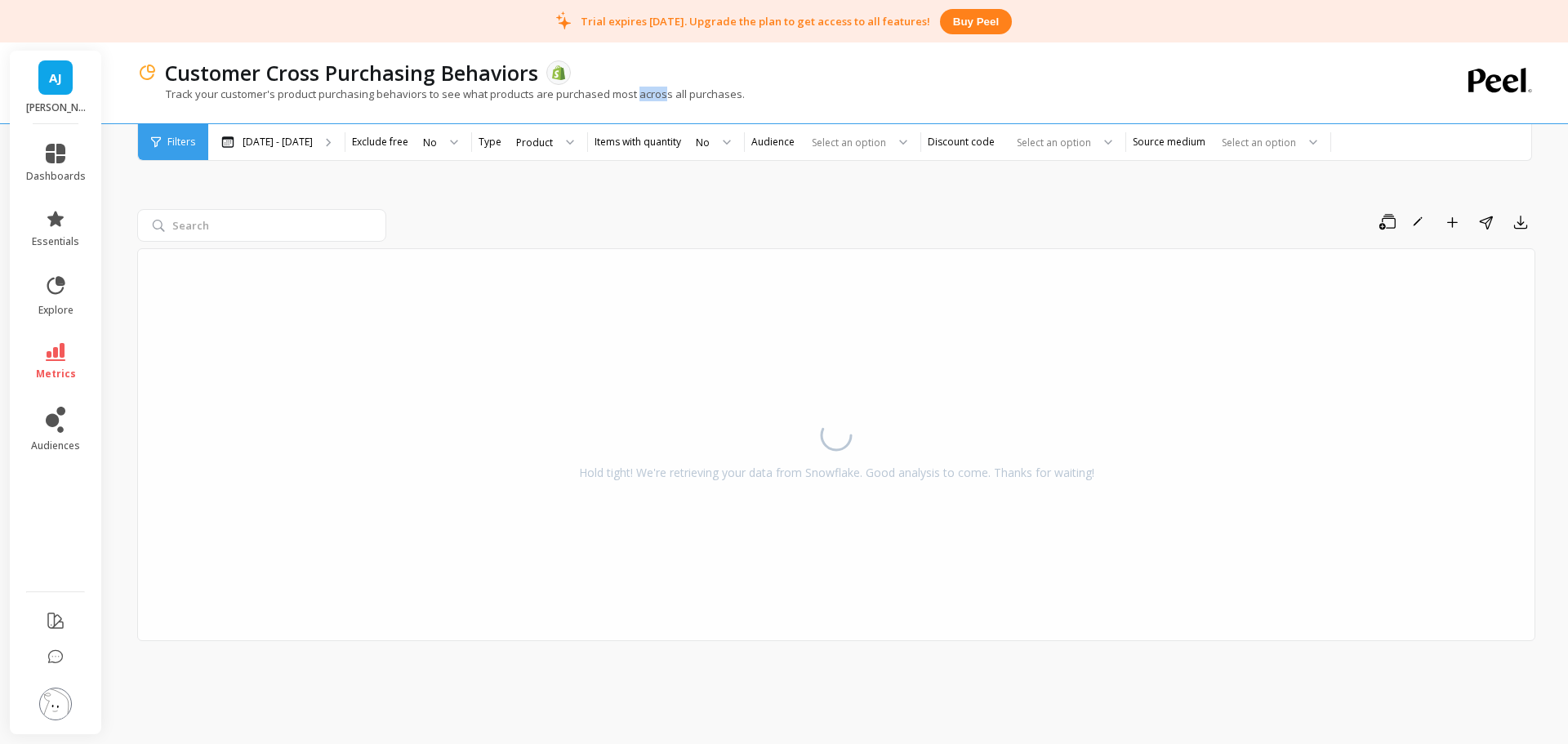
drag, startPoint x: 650, startPoint y: 96, endPoint x: 663, endPoint y: 93, distance: 13.3
click at [663, 93] on p "Track your customer's product purchasing behaviors to see what products are pur…" at bounding box center [441, 94] width 607 height 15
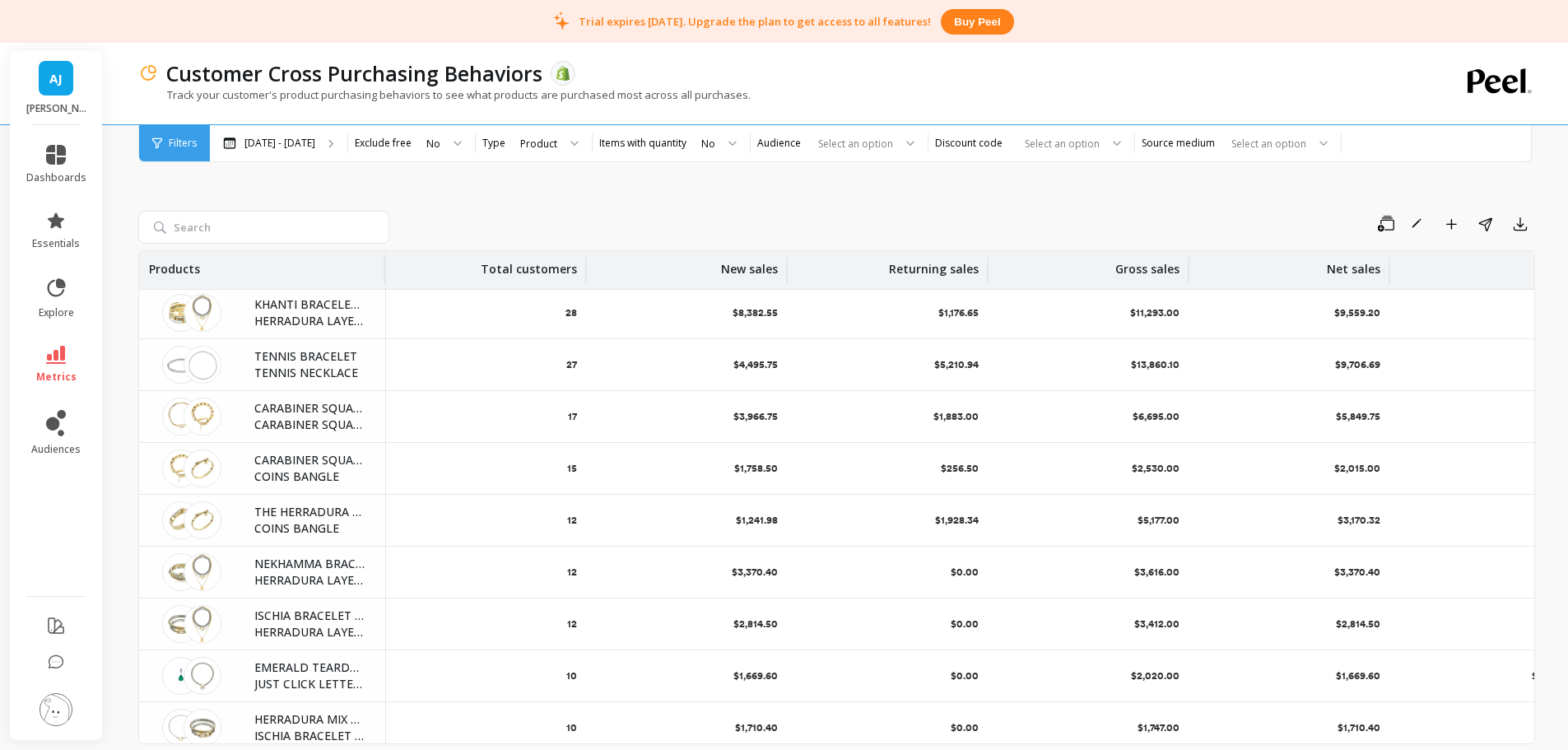
drag, startPoint x: 919, startPoint y: 450, endPoint x: 653, endPoint y: 464, distance: 266.4
click at [684, 207] on div "Save Rename Add to Dashboard Share Export Products Total customers New sales Re…" at bounding box center [836, 436] width 1397 height 702
click at [399, 98] on p "Track your customer's product purchasing behaviors to see what products are pur…" at bounding box center [444, 94] width 612 height 15
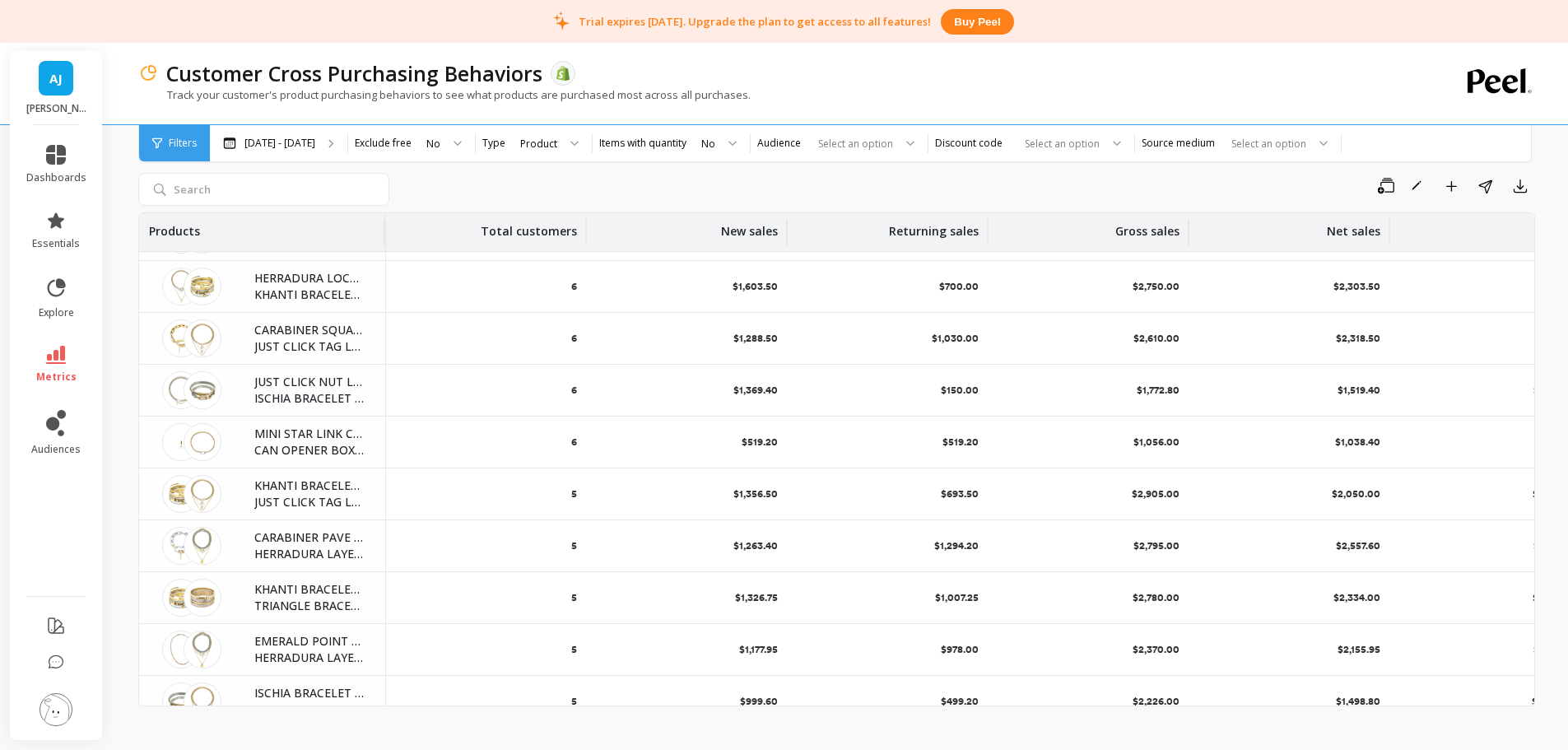
scroll to position [0, 0]
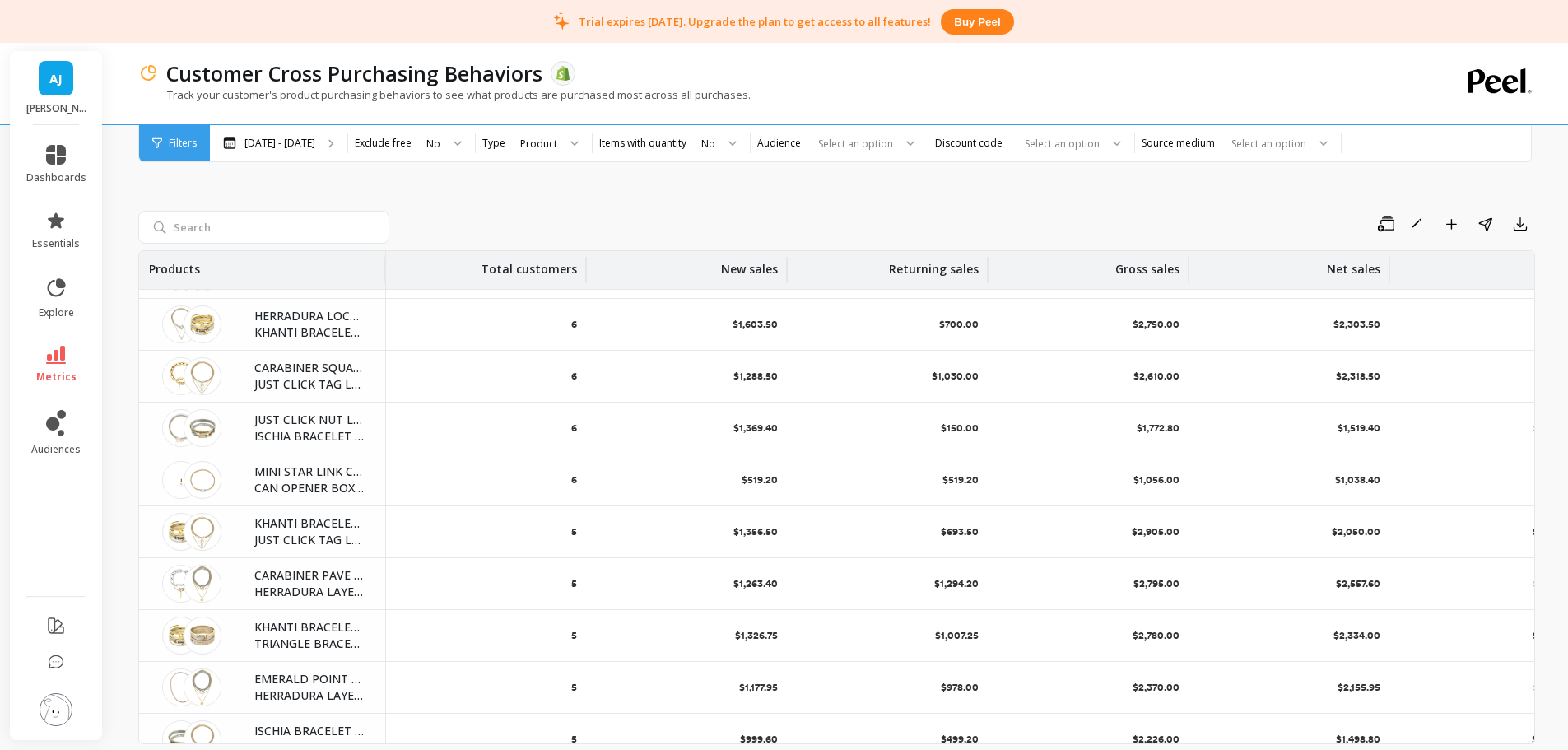
click at [425, 152] on div "No" at bounding box center [443, 143] width 63 height 36
click at [614, 203] on div "Save Rename Add to Dashboard Share Export Products Total customers New sales Re…" at bounding box center [836, 436] width 1397 height 702
click at [639, 148] on label "Items with quantity" at bounding box center [642, 144] width 87 height 13
click at [725, 144] on div at bounding box center [726, 143] width 20 height 36
click at [839, 196] on div "Save Rename Add to Dashboard Share Export Products Total customers New sales Re…" at bounding box center [836, 436] width 1397 height 702
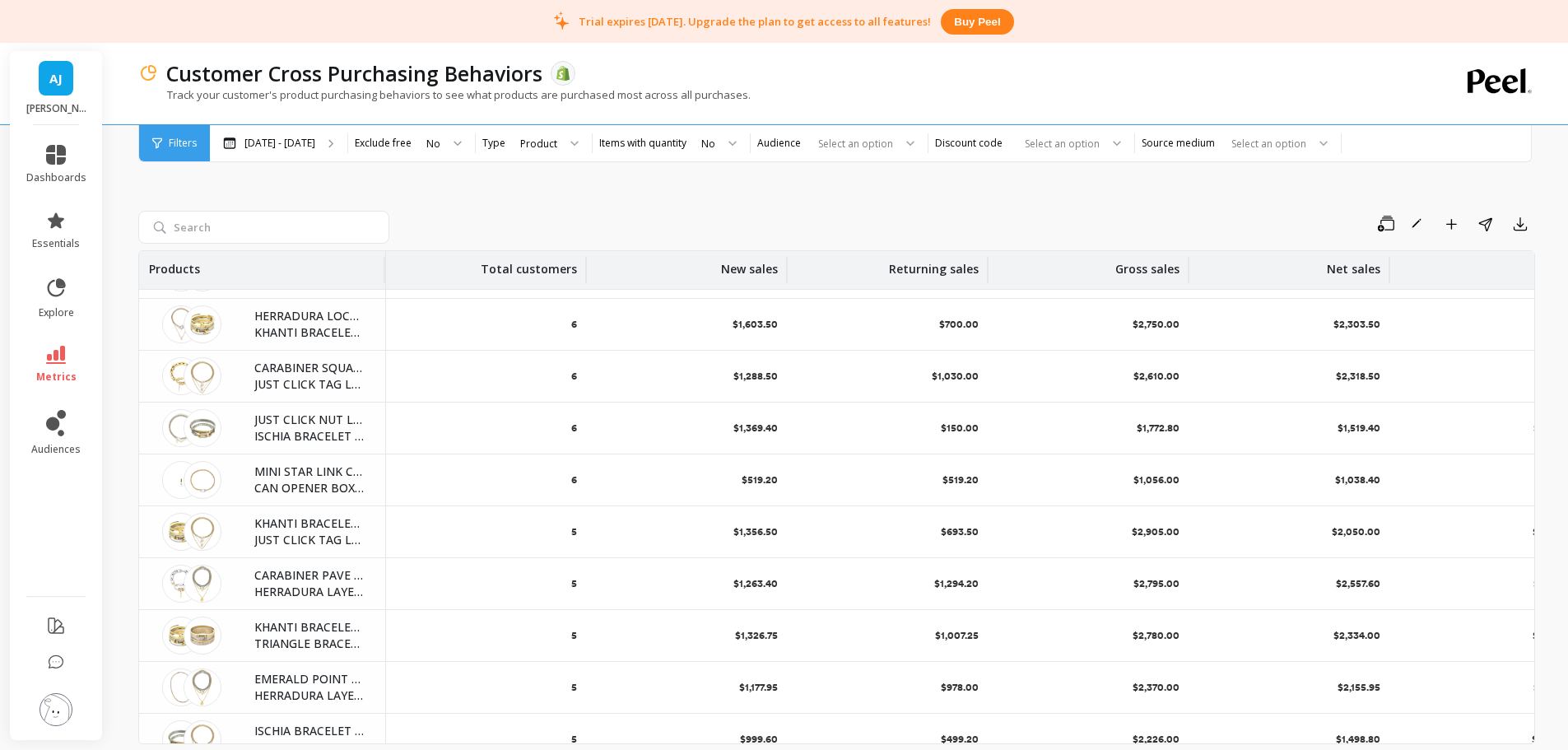
click at [906, 145] on icon at bounding box center [910, 144] width 9 height 6
click at [1002, 190] on div "Save Rename Add to Dashboard Share Export Products Total customers New sales Re…" at bounding box center [836, 436] width 1397 height 702
click at [1103, 144] on div at bounding box center [1111, 143] width 20 height 36
click at [1329, 145] on div "Select an option" at bounding box center [1238, 143] width 206 height 36
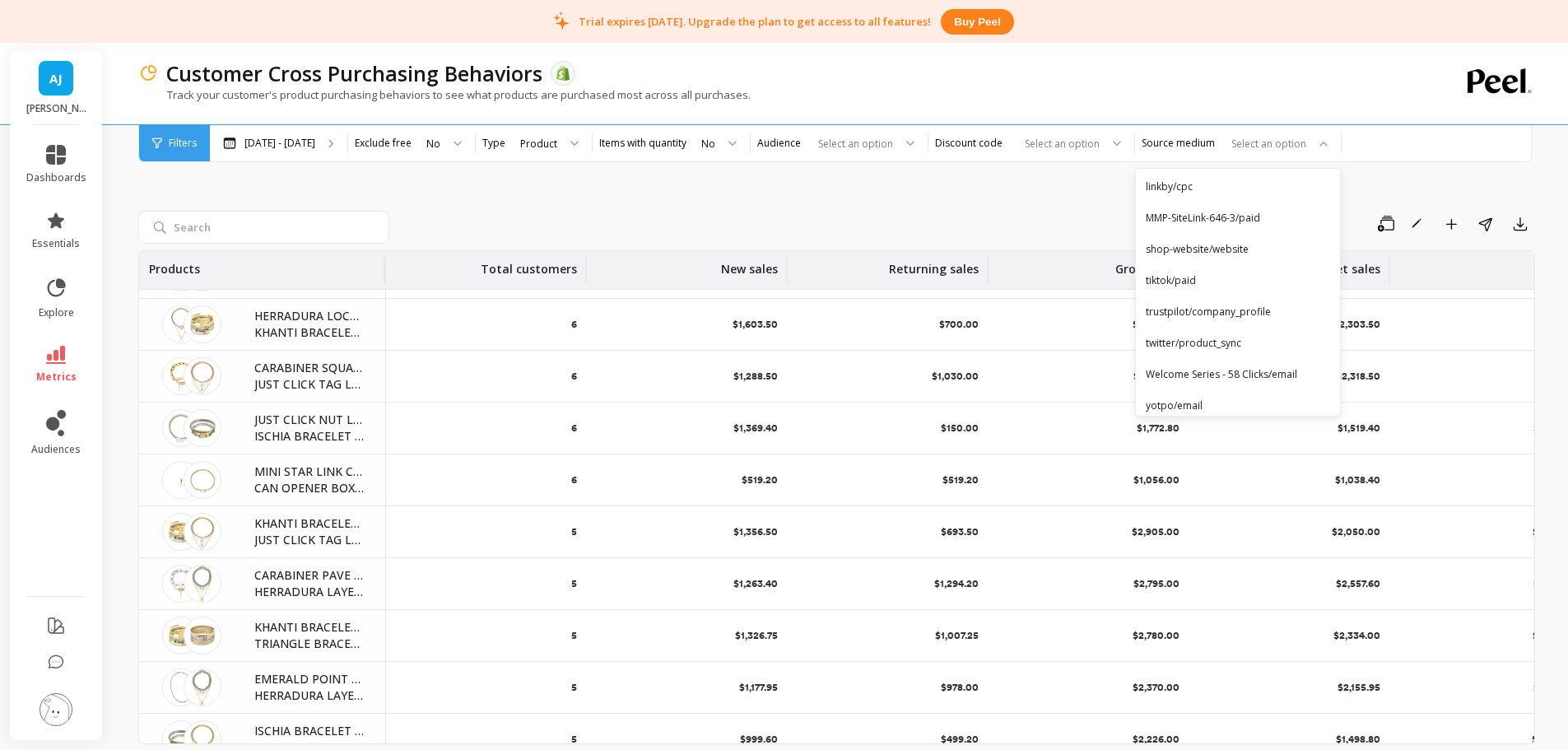
scroll to position [1122, 0]
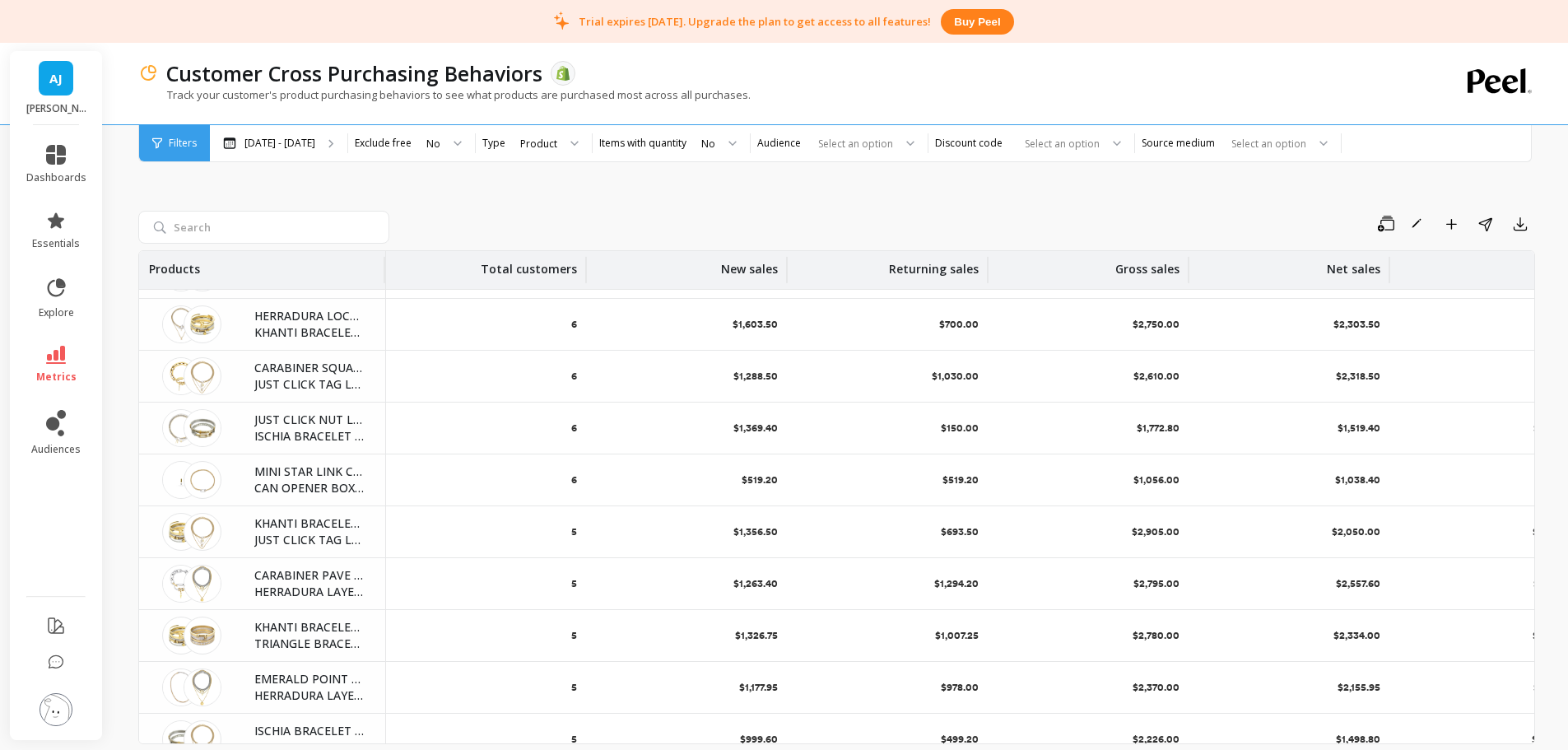
click at [841, 192] on div "Save Rename Add to Dashboard Share Export Products Total customers New sales Re…" at bounding box center [836, 436] width 1397 height 702
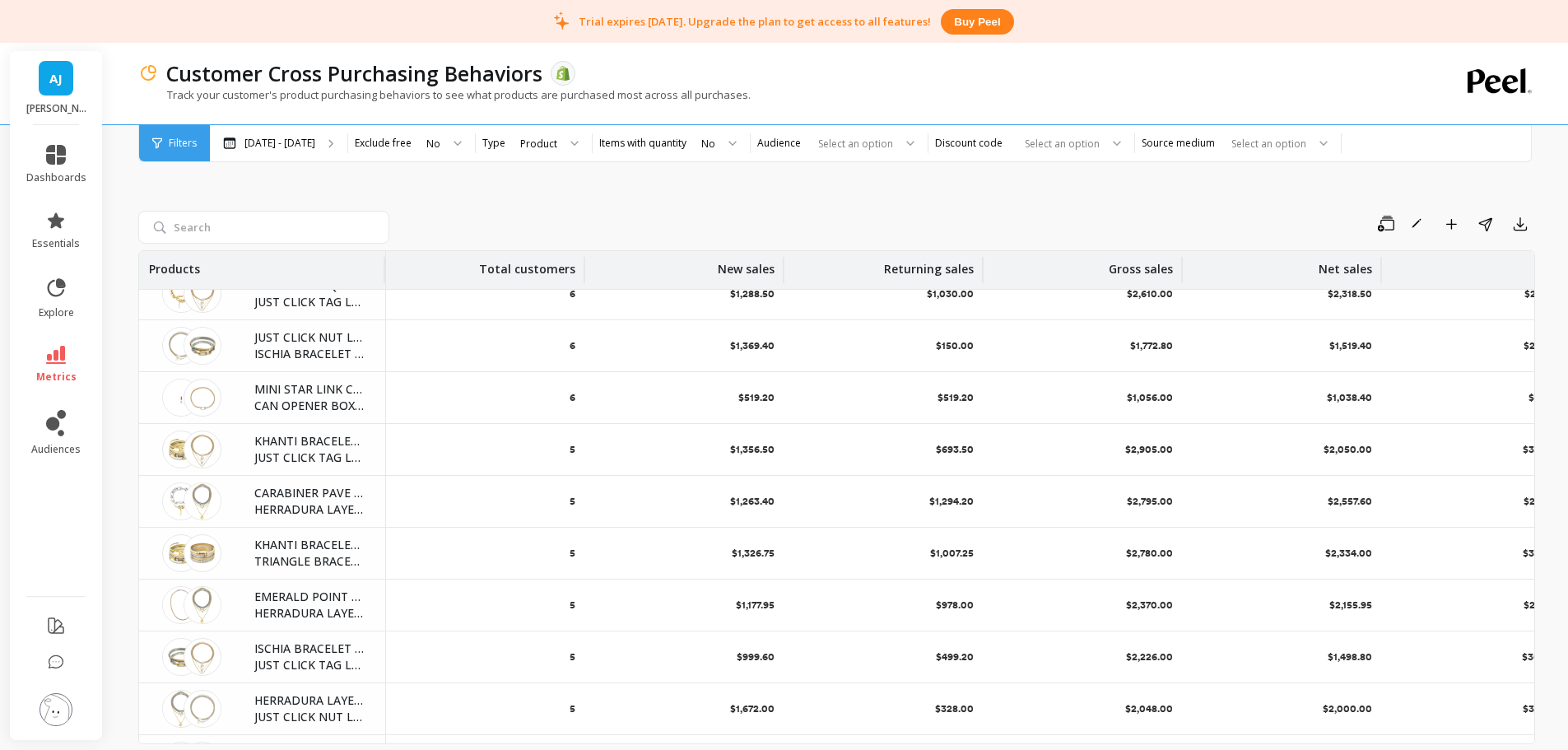
scroll to position [1185, 0]
click at [617, 187] on div "Save Rename Add to Dashboard Share Export Products Total customers New sales Re…" at bounding box center [836, 436] width 1397 height 702
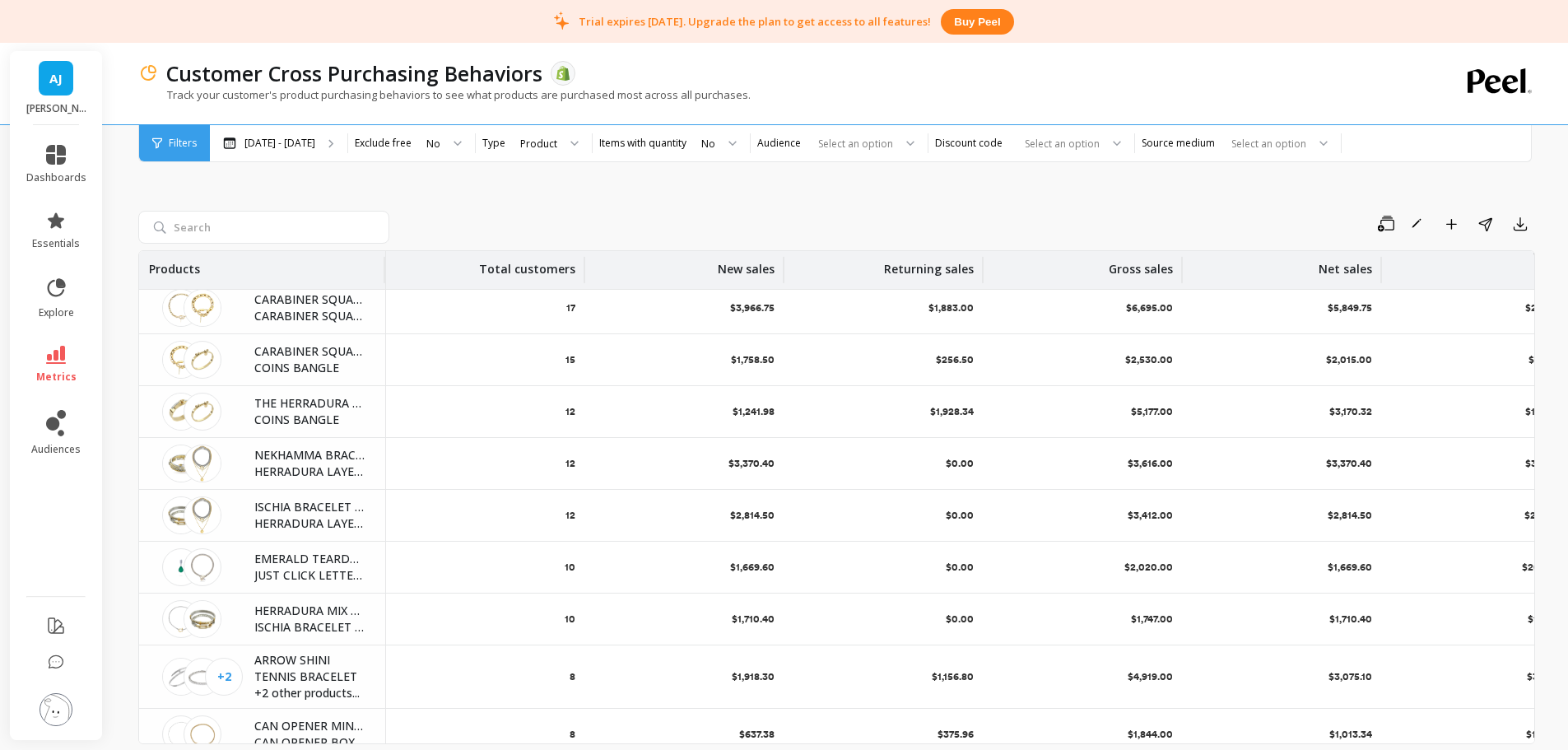
scroll to position [0, 0]
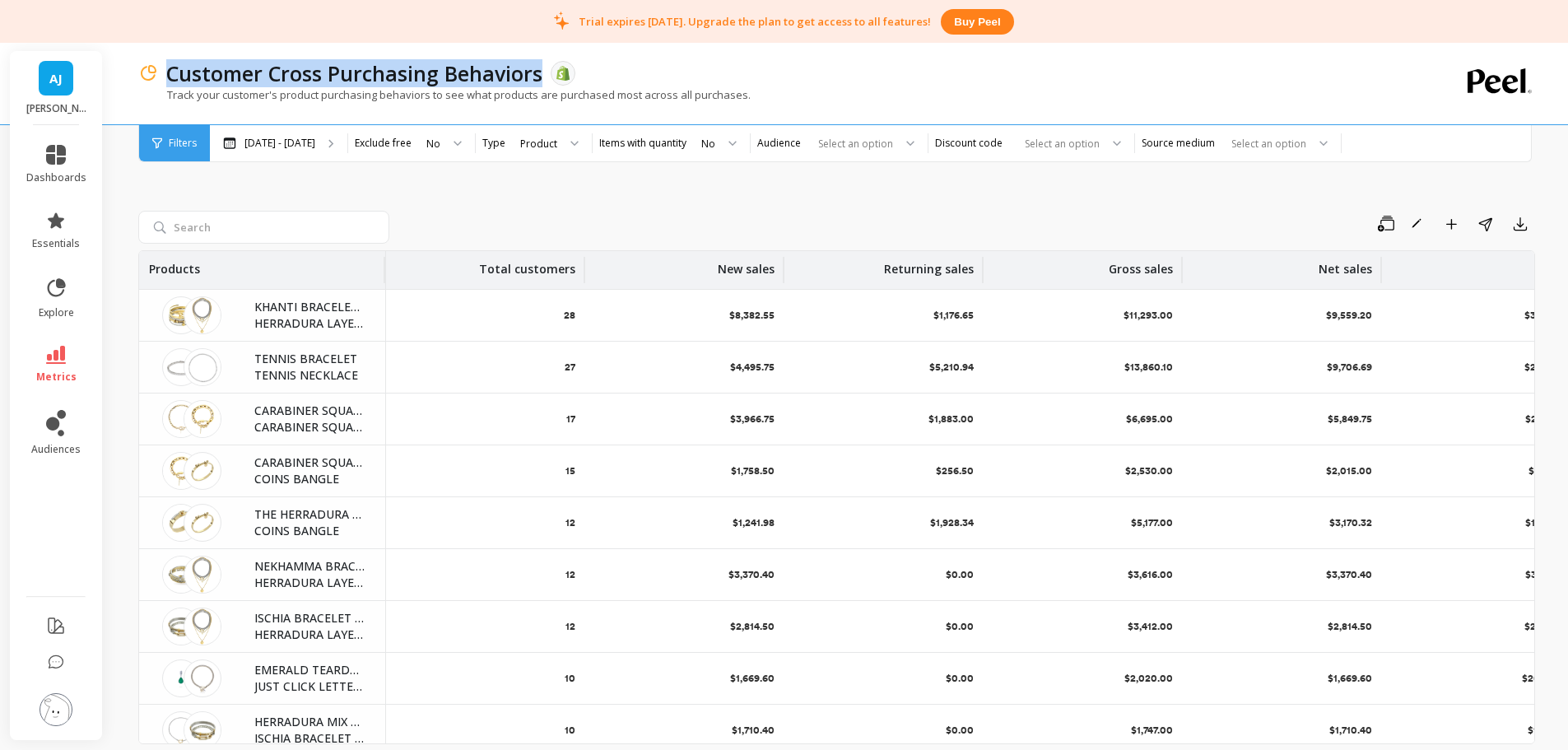
drag, startPoint x: 168, startPoint y: 79, endPoint x: 540, endPoint y: 81, distance: 372.0
click at [540, 81] on p "Customer Cross Purchasing Behaviors" at bounding box center [354, 74] width 376 height 28
copy p "Customer Cross Purchasing Behaviors"
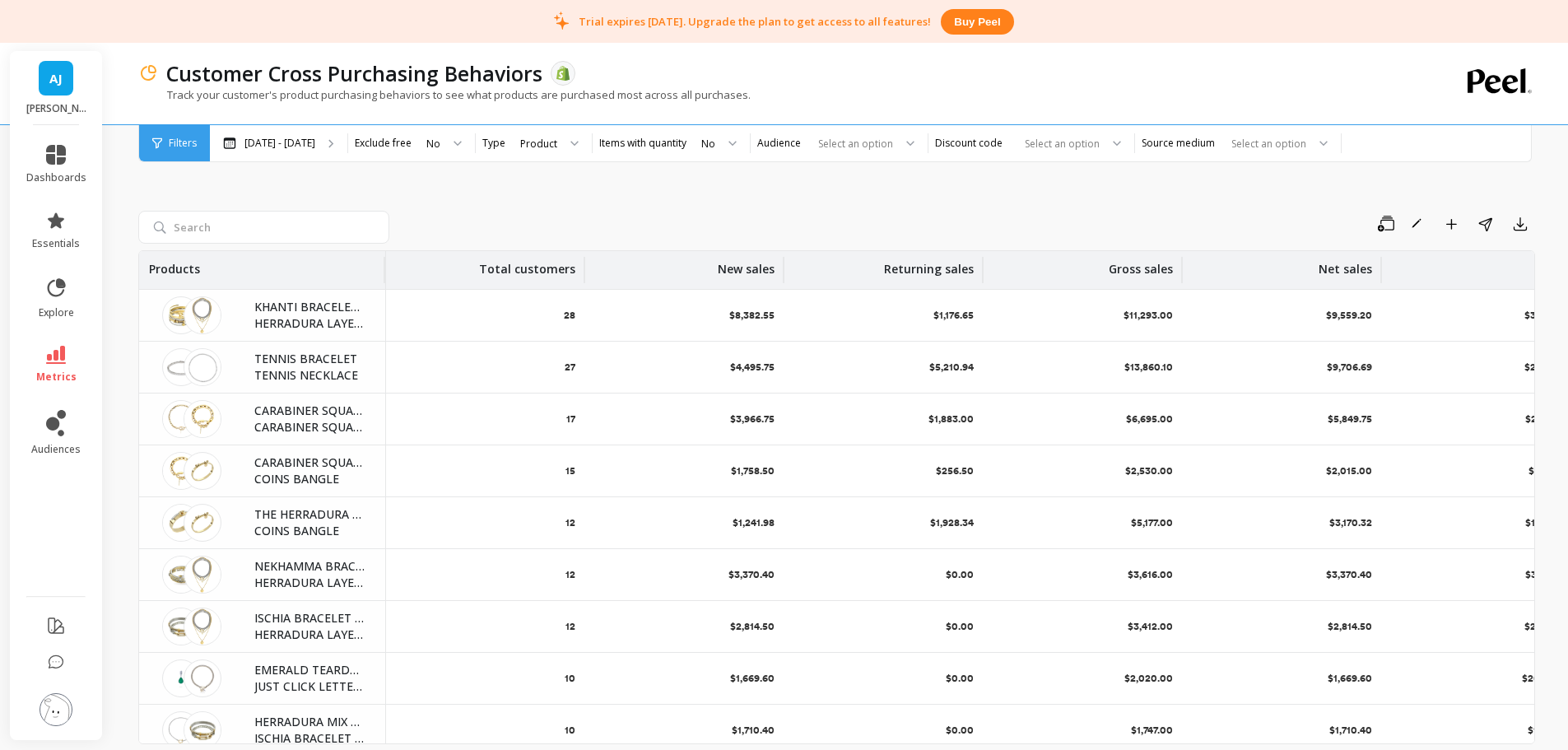
click at [572, 148] on div at bounding box center [569, 143] width 20 height 36
click at [559, 192] on div "Variant" at bounding box center [548, 189] width 65 height 16
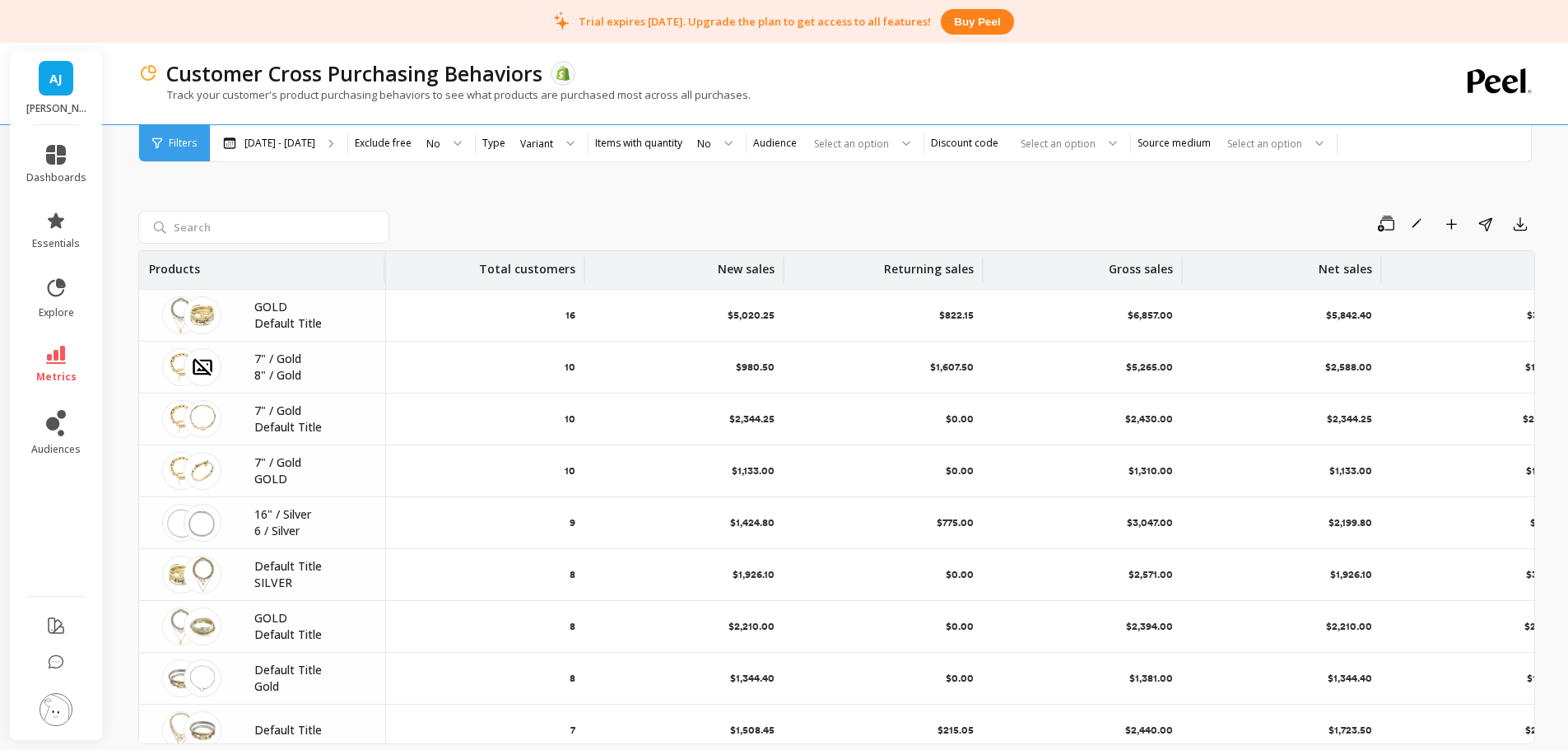
click at [552, 140] on div "Variant" at bounding box center [537, 144] width 36 height 19
click at [554, 259] on div "Product" at bounding box center [546, 266] width 60 height 16
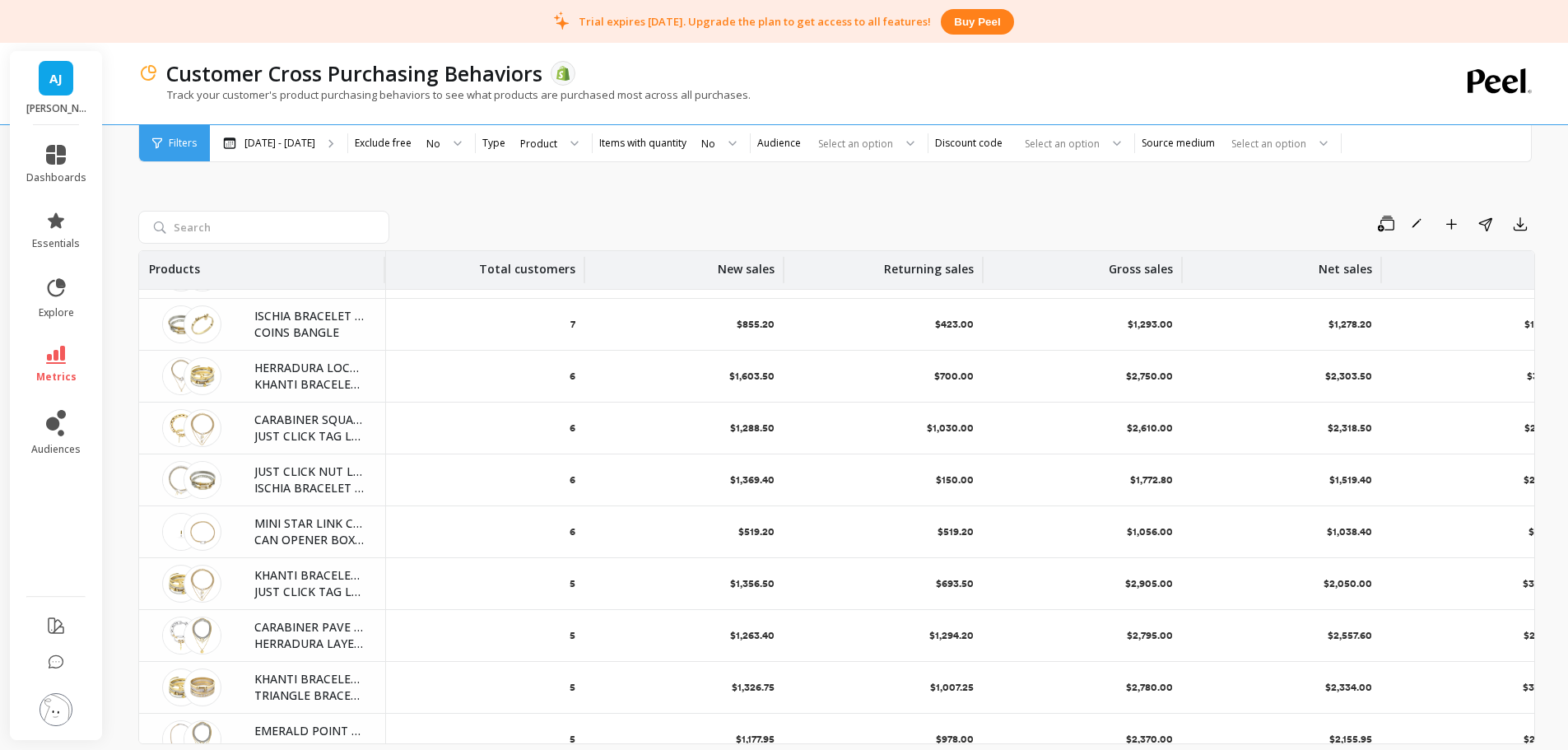
click at [1200, 148] on div "Select an option" at bounding box center [1227, 144] width 160 height 19
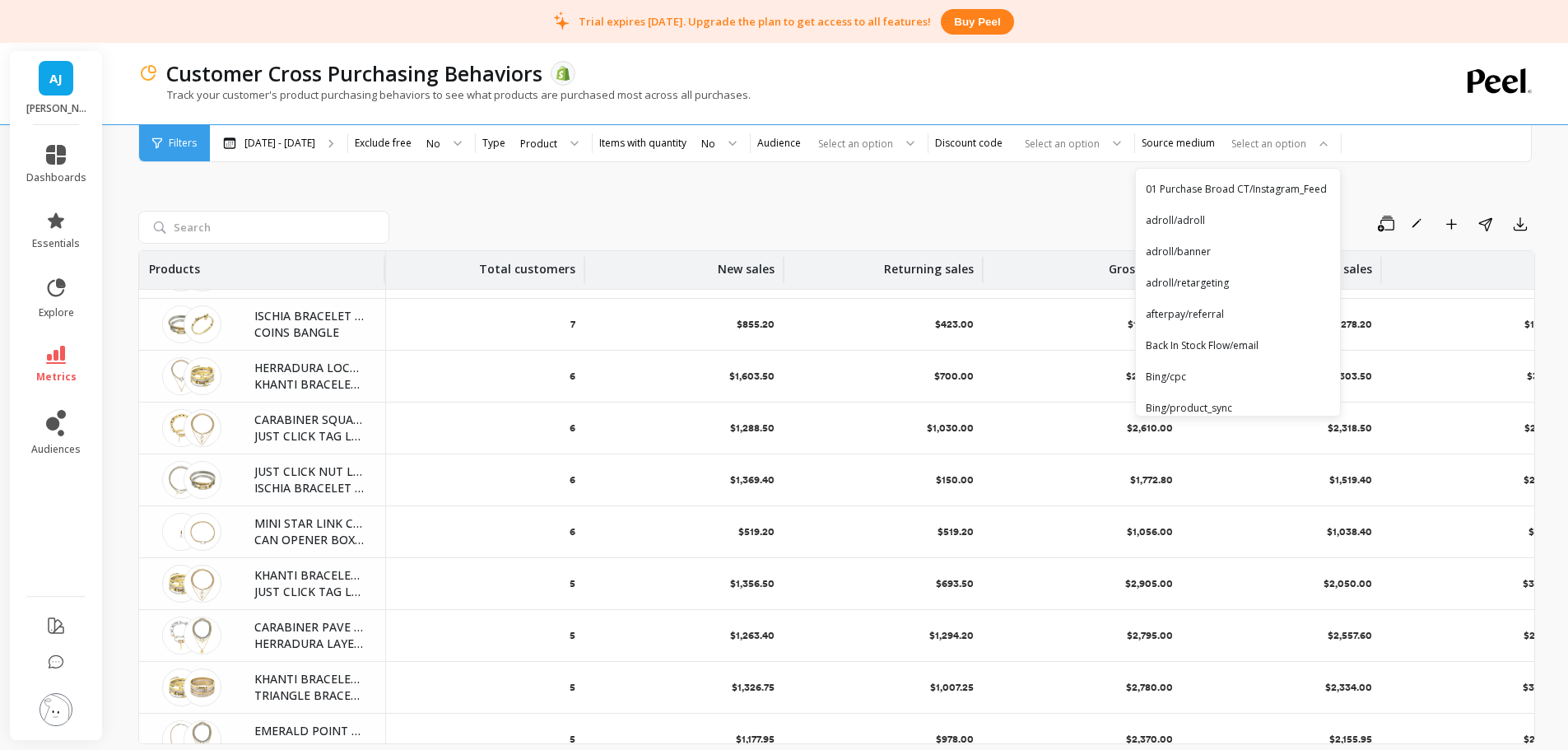
click at [889, 214] on div "Save Rename Add to Dashboard Share Export" at bounding box center [965, 224] width 1139 height 26
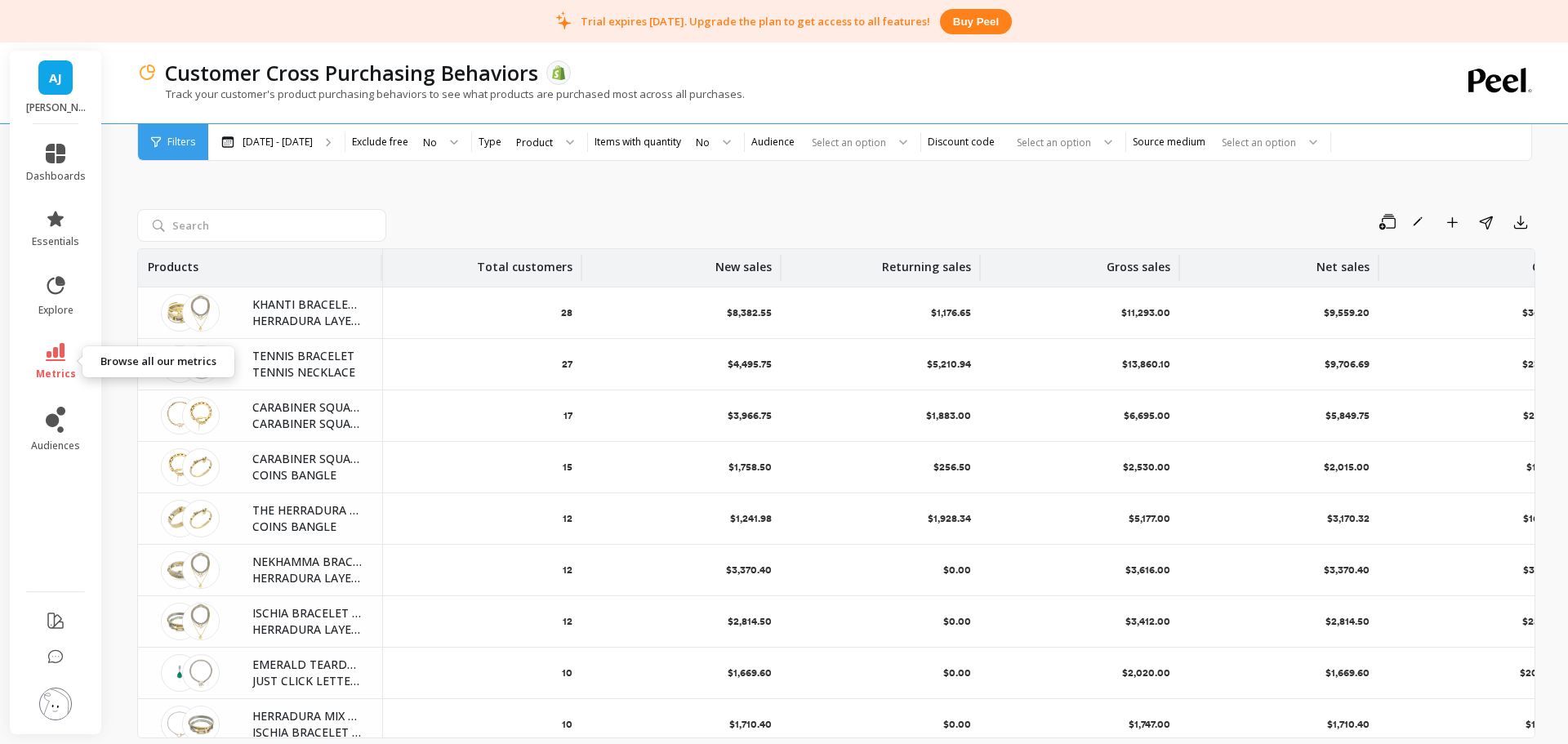
click at [64, 356] on icon at bounding box center [55, 351] width 20 height 18
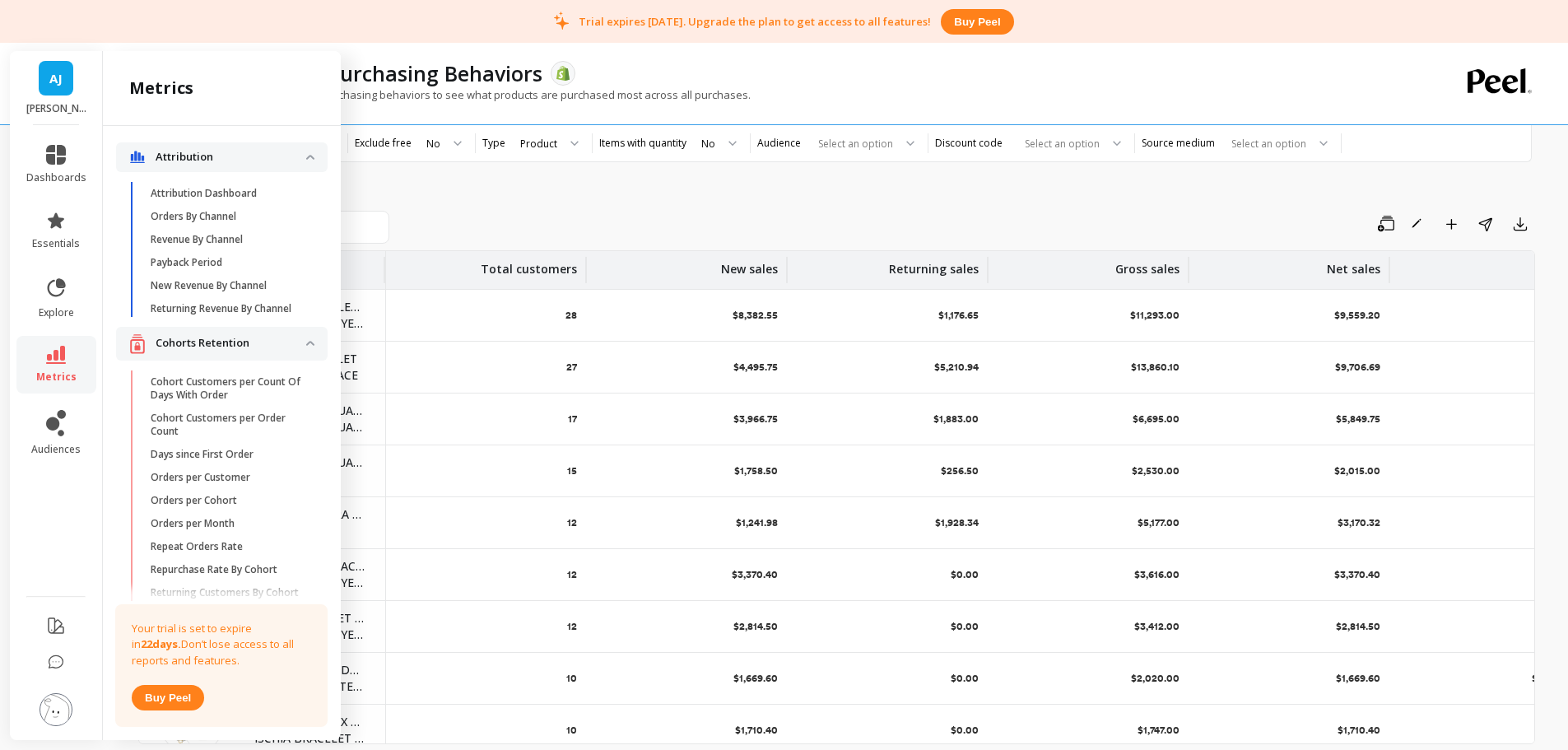
scroll to position [2589, 0]
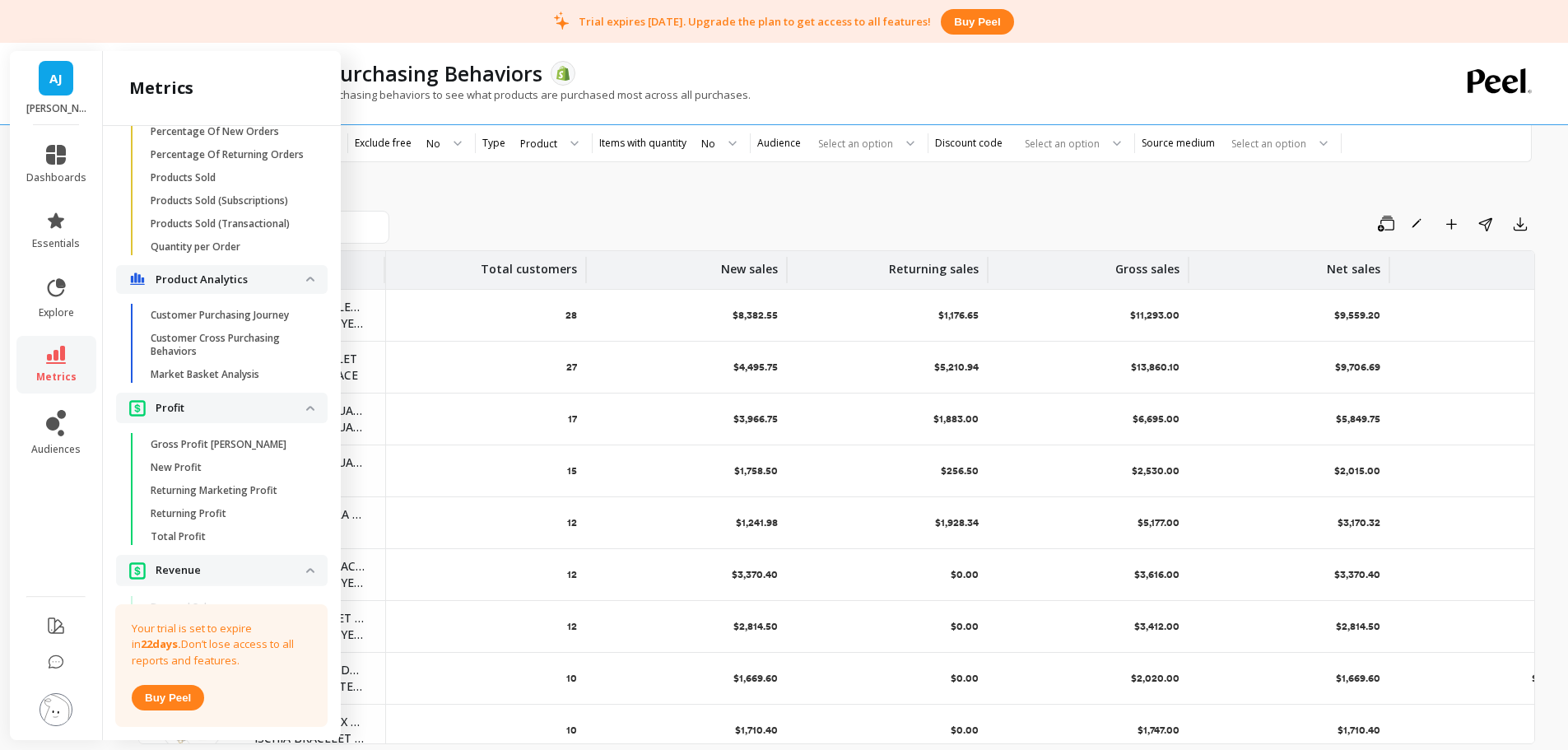
click at [220, 386] on link "Market Basket Analysis" at bounding box center [235, 374] width 185 height 23
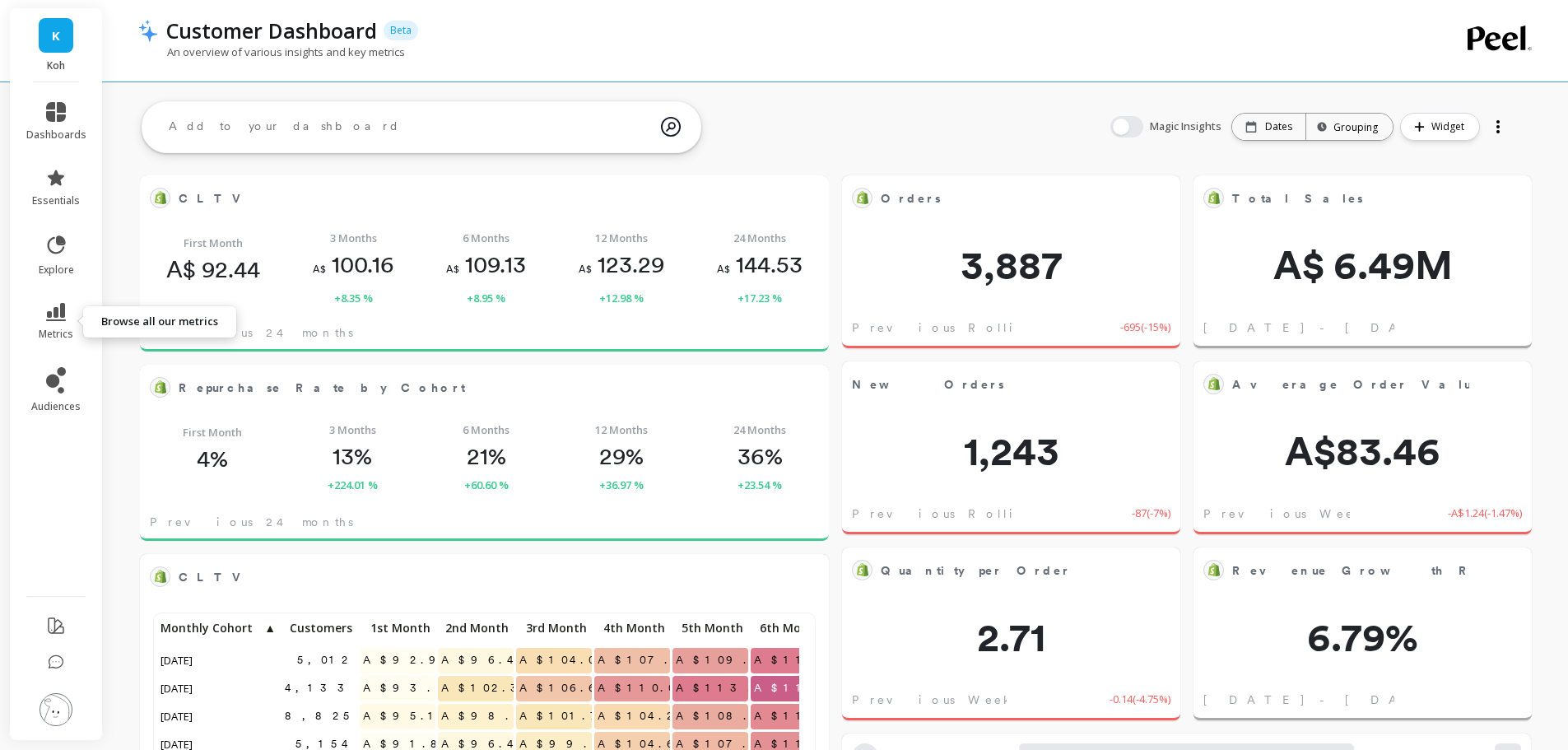
click at [60, 315] on icon at bounding box center [56, 312] width 20 height 18
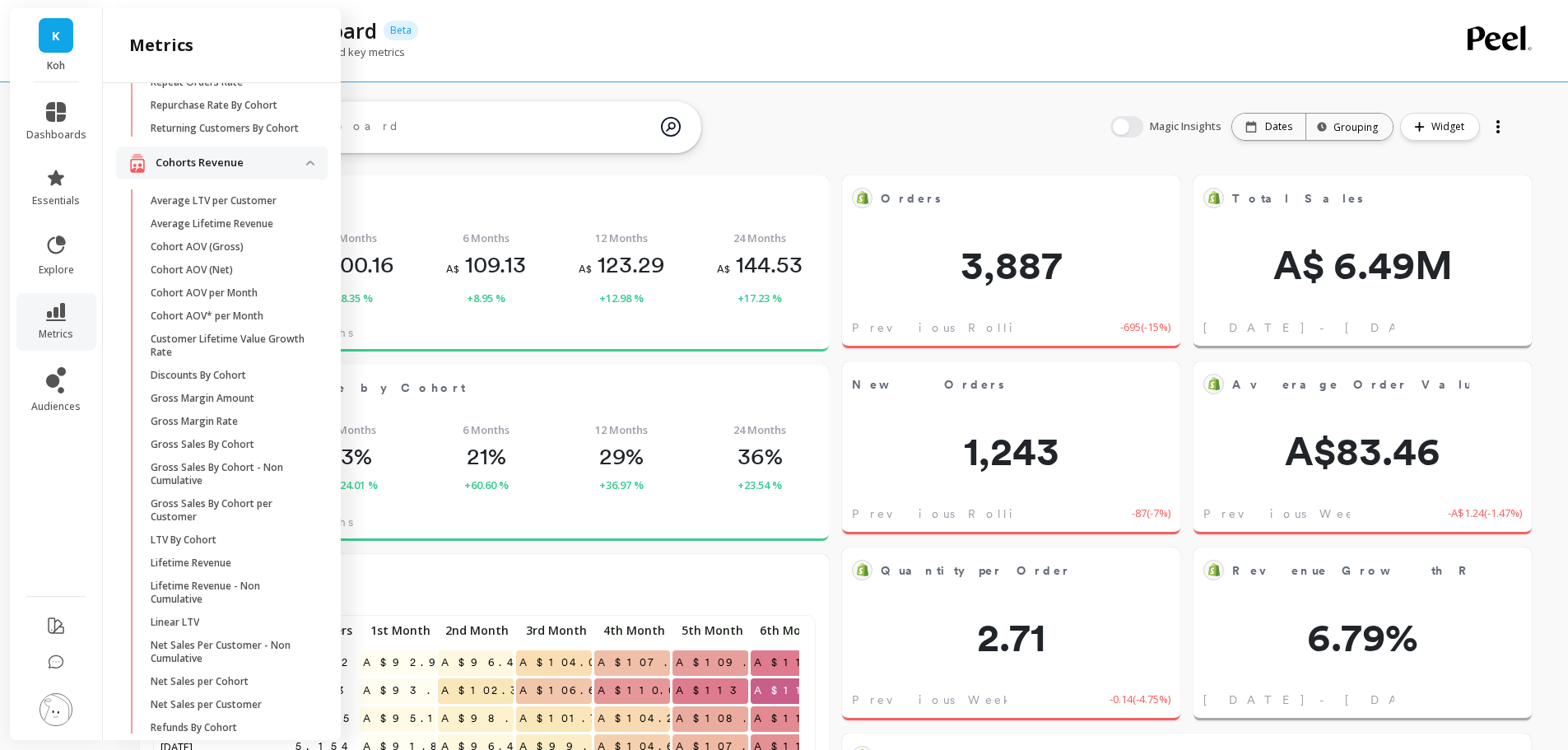
scroll to position [503, 0]
